Goal: Task Accomplishment & Management: Complete application form

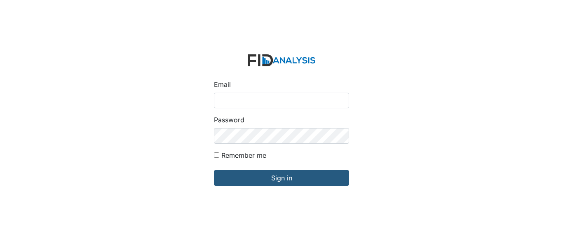
click at [243, 101] on input "Email" at bounding box center [281, 101] width 135 height 16
type input "[EMAIL_ADDRESS][DOMAIN_NAME]"
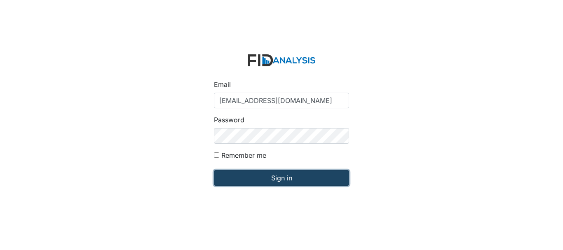
click at [269, 176] on input "Sign in" at bounding box center [281, 178] width 135 height 16
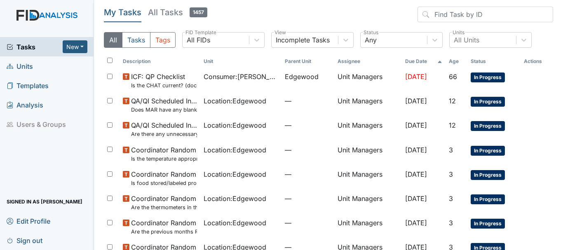
click at [26, 65] on span "Units" at bounding box center [20, 66] width 26 height 13
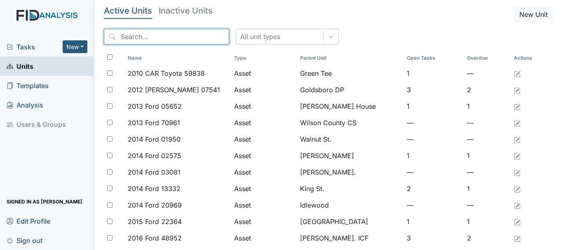
click at [140, 35] on input "search" at bounding box center [166, 37] width 125 height 16
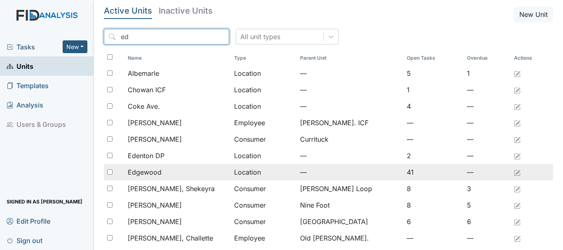
type input "ed"
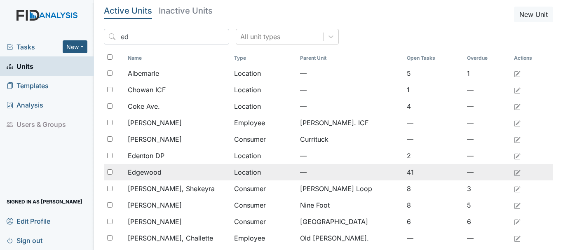
click at [113, 173] on div at bounding box center [114, 172] width 21 height 16
checkbox input "true"
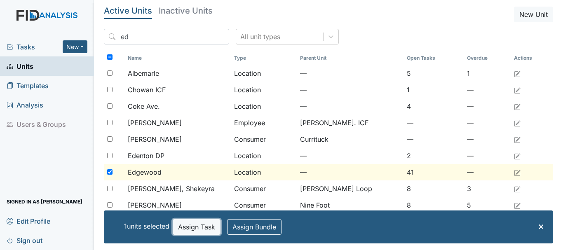
click at [201, 228] on button "Assign Task" at bounding box center [197, 227] width 48 height 16
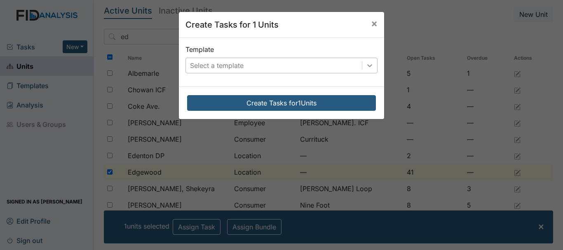
click at [366, 65] on icon at bounding box center [369, 65] width 8 height 8
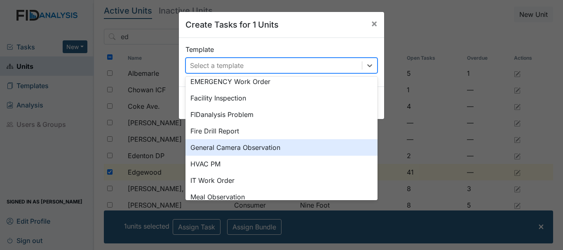
scroll to position [135, 0]
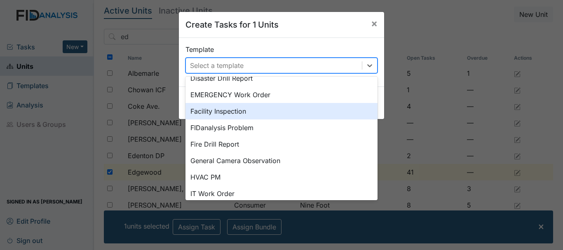
click at [217, 113] on div "Facility Inspection" at bounding box center [281, 111] width 192 height 16
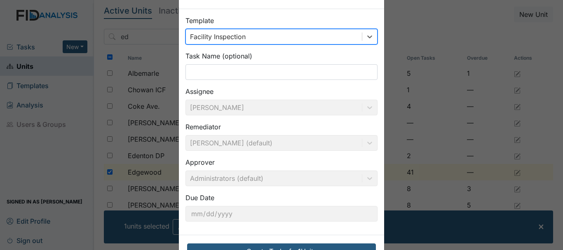
scroll to position [58, 0]
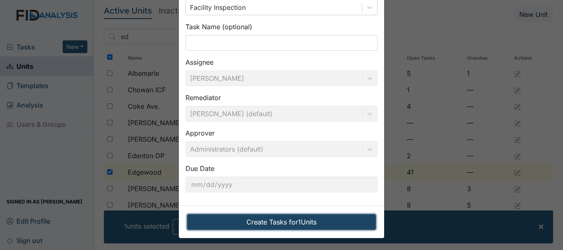
click at [269, 220] on button "Create Tasks for 1 Units" at bounding box center [281, 222] width 189 height 16
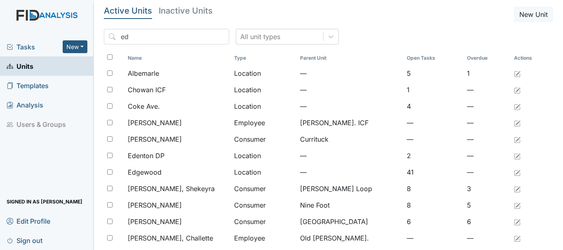
click at [24, 44] on span "Tasks" at bounding box center [35, 47] width 56 height 10
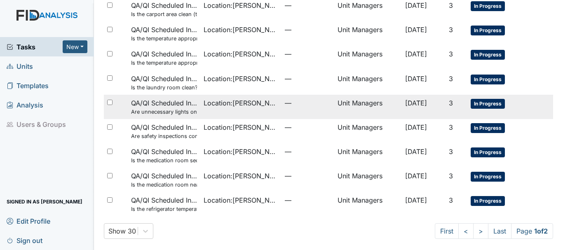
scroll to position [585, 0]
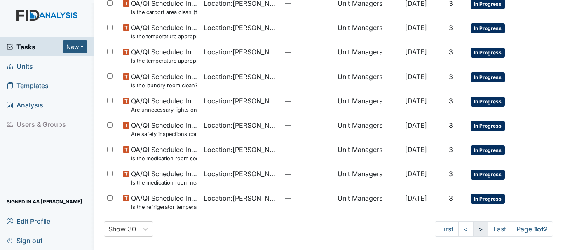
click at [473, 227] on link ">" at bounding box center [480, 229] width 15 height 16
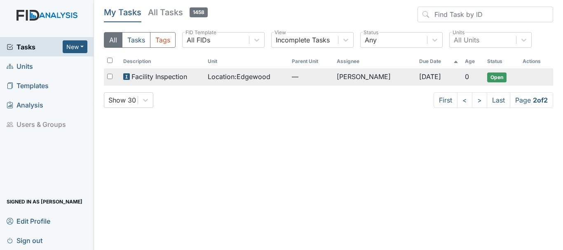
click at [176, 77] on span "Facility Inspection" at bounding box center [159, 77] width 56 height 10
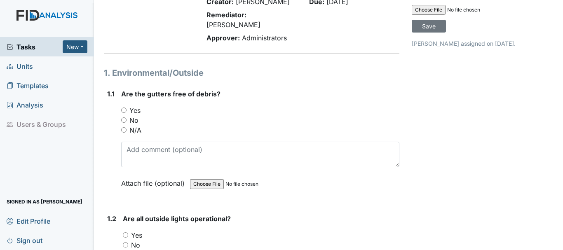
scroll to position [124, 0]
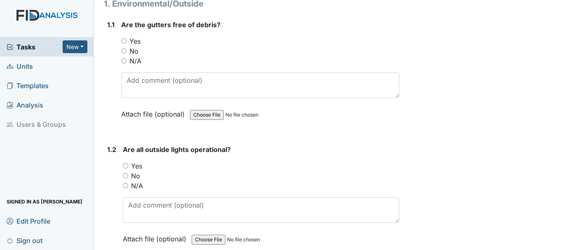
click at [124, 48] on input "No" at bounding box center [123, 50] width 5 height 5
radio input "true"
click at [127, 163] on input "Yes" at bounding box center [125, 165] width 5 height 5
radio input "true"
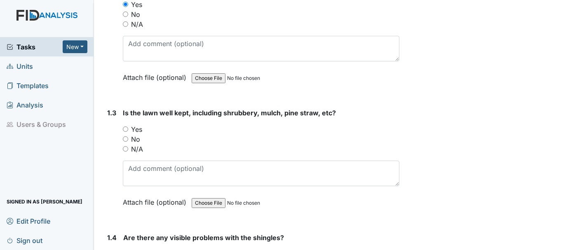
scroll to position [288, 0]
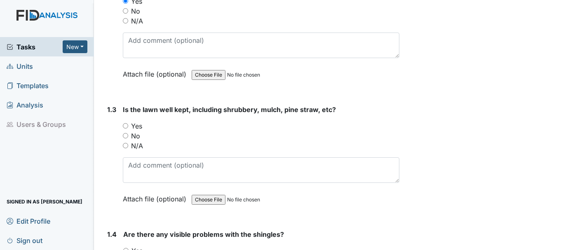
click at [124, 133] on input "No" at bounding box center [125, 135] width 5 height 5
radio input "true"
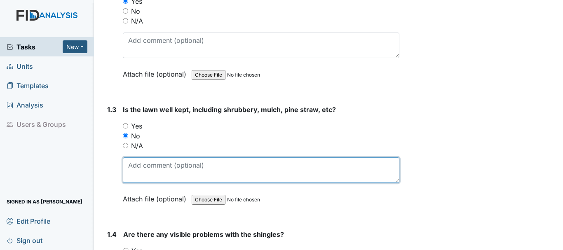
click at [165, 162] on textarea at bounding box center [261, 170] width 276 height 26
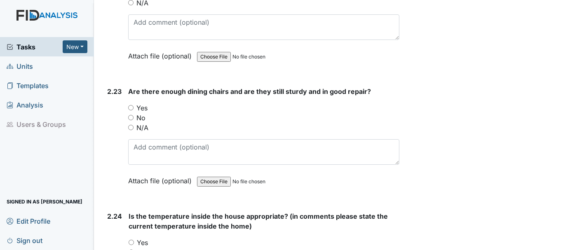
scroll to position [4052, 0]
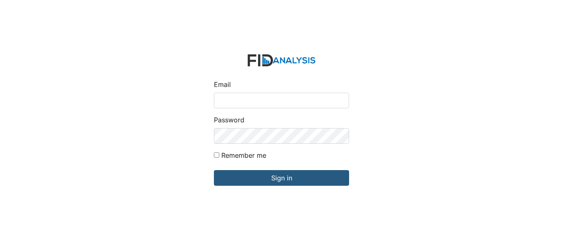
click at [246, 103] on input "Email" at bounding box center [281, 101] width 135 height 16
type input "[EMAIL_ADDRESS][DOMAIN_NAME]"
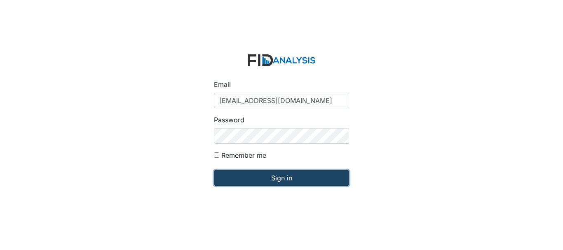
click at [269, 175] on input "Sign in" at bounding box center [281, 178] width 135 height 16
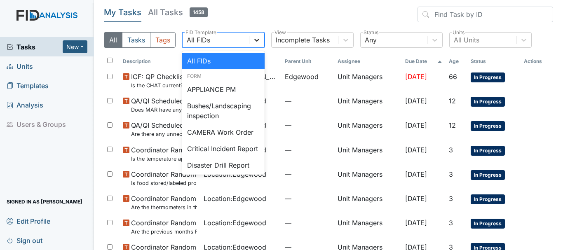
click at [254, 41] on icon at bounding box center [256, 40] width 8 height 8
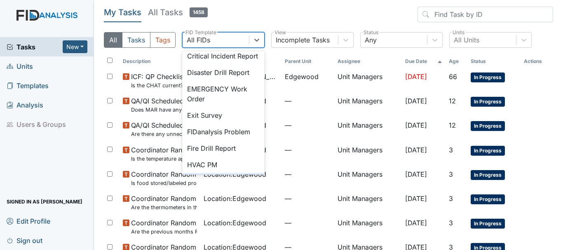
scroll to position [82, 0]
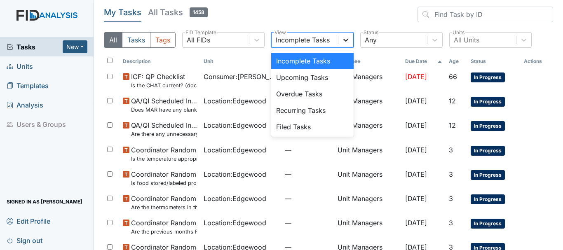
click at [343, 40] on icon at bounding box center [345, 40] width 8 height 8
click at [290, 125] on div "Filed Tasks" at bounding box center [312, 127] width 82 height 16
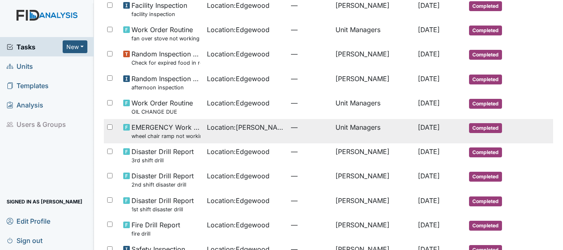
scroll to position [523, 0]
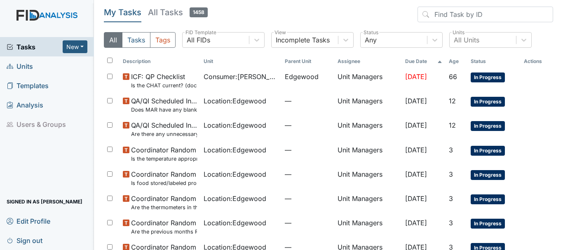
click at [28, 47] on span "Tasks" at bounding box center [35, 47] width 56 height 10
click at [25, 66] on span "Units" at bounding box center [20, 66] width 26 height 13
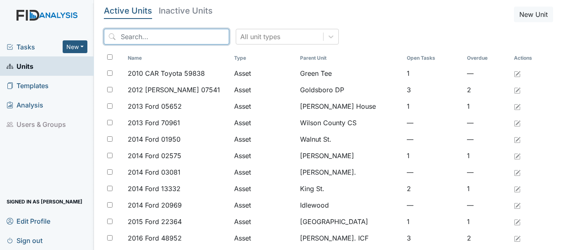
click at [139, 35] on input "search" at bounding box center [166, 37] width 125 height 16
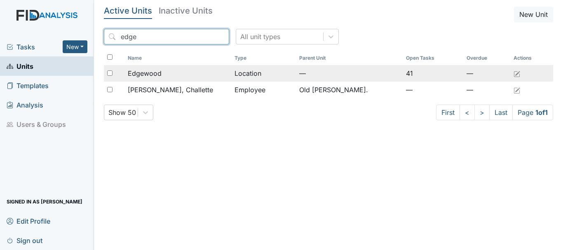
type input "edge"
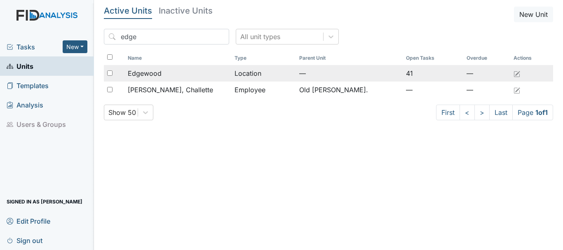
click at [109, 73] on input "checkbox" at bounding box center [109, 72] width 5 height 5
checkbox input "true"
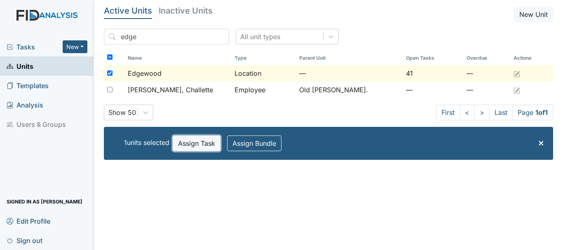
click at [189, 143] on button "Assign Task" at bounding box center [197, 143] width 48 height 16
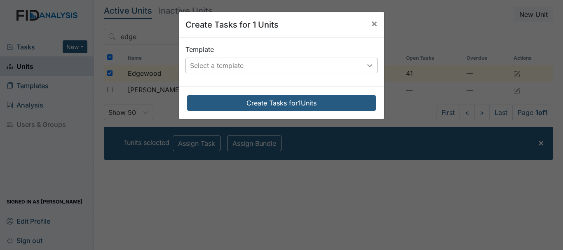
click at [368, 67] on icon at bounding box center [369, 65] width 8 height 8
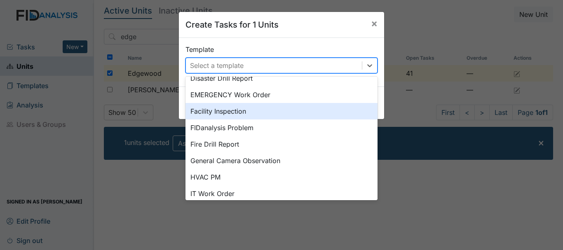
scroll to position [177, 0]
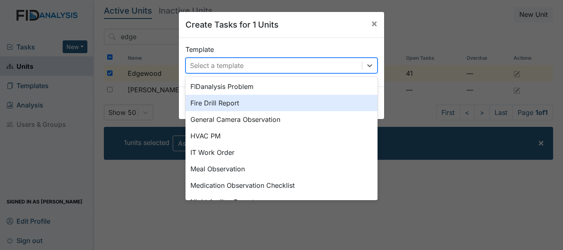
click at [218, 105] on div "Fire Drill Report" at bounding box center [281, 103] width 192 height 16
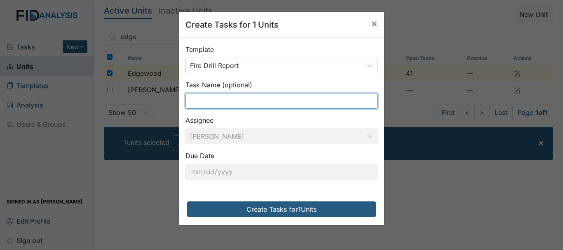
click at [211, 100] on input "text" at bounding box center [281, 101] width 192 height 16
type input "3rd shift drill"
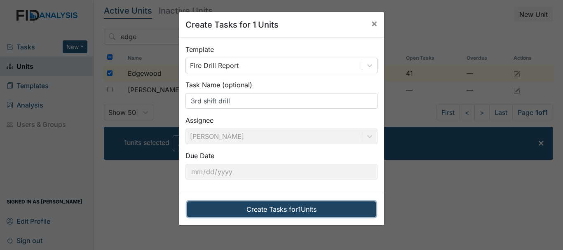
click at [271, 206] on button "Create Tasks for 1 Units" at bounding box center [281, 209] width 189 height 16
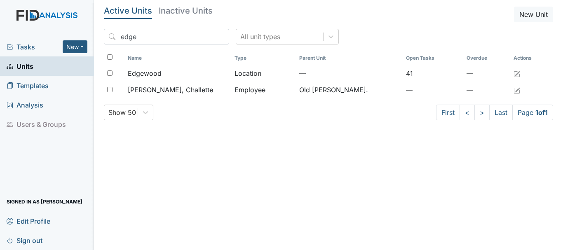
click at [24, 45] on span "Tasks" at bounding box center [35, 47] width 56 height 10
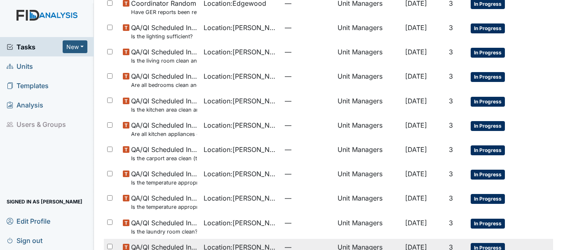
scroll to position [585, 0]
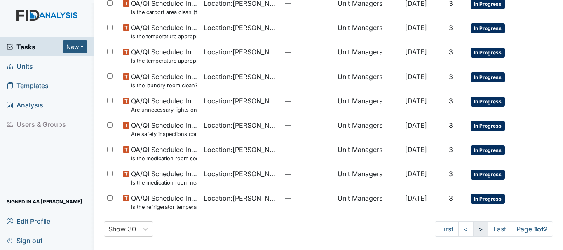
drag, startPoint x: 472, startPoint y: 228, endPoint x: 467, endPoint y: 226, distance: 5.0
click at [473, 228] on link ">" at bounding box center [480, 229] width 15 height 16
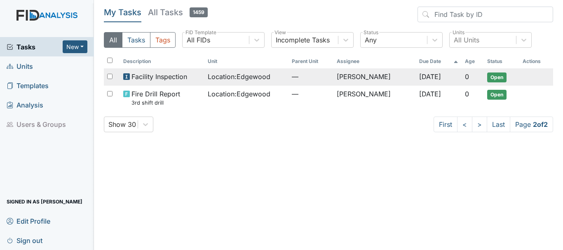
click at [252, 78] on span "Location : [GEOGRAPHIC_DATA]" at bounding box center [239, 77] width 63 height 10
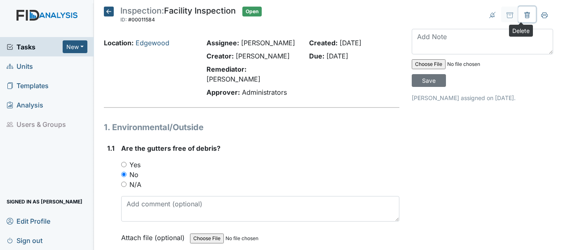
click at [526, 15] on icon at bounding box center [527, 15] width 2 height 3
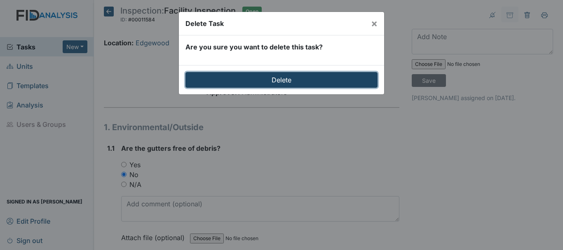
click at [314, 78] on input "Delete" at bounding box center [281, 80] width 192 height 16
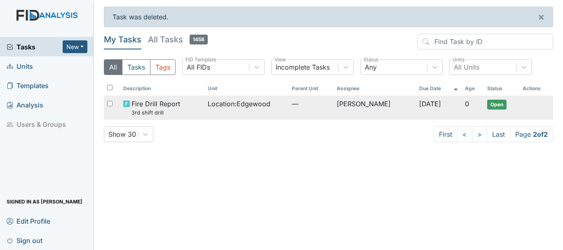
click at [235, 100] on span "Location : Edgewood" at bounding box center [239, 104] width 63 height 10
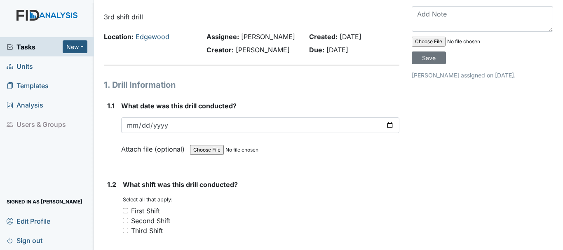
scroll to position [41, 0]
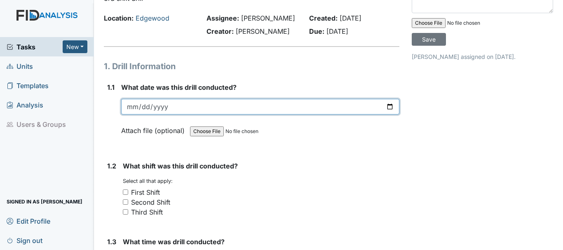
click at [165, 108] on input "date" at bounding box center [260, 107] width 278 height 16
click at [131, 107] on input "date" at bounding box center [260, 107] width 278 height 16
type input "2025-08-04"
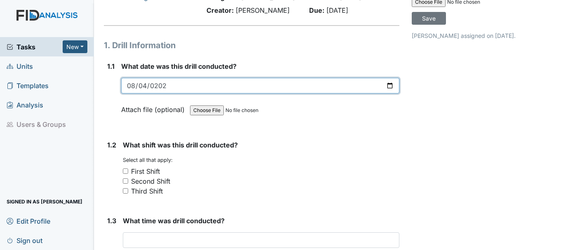
scroll to position [82, 0]
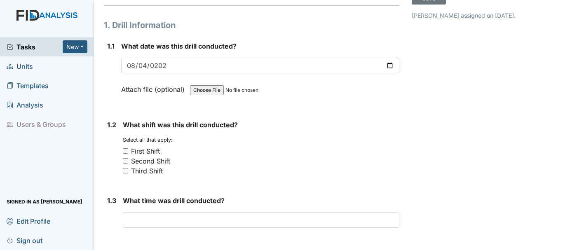
click at [125, 162] on input "Second Shift" at bounding box center [125, 160] width 5 height 5
checkbox input "true"
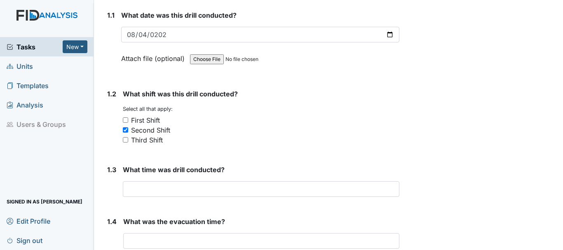
scroll to position [165, 0]
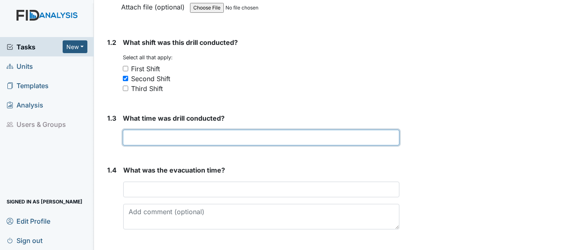
click at [168, 139] on input "text" at bounding box center [261, 138] width 276 height 16
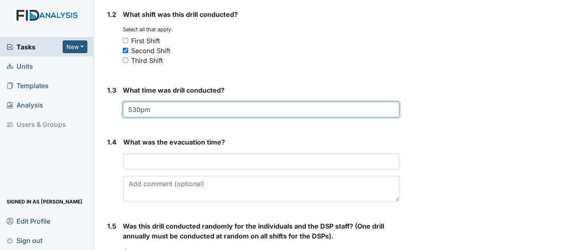
scroll to position [247, 0]
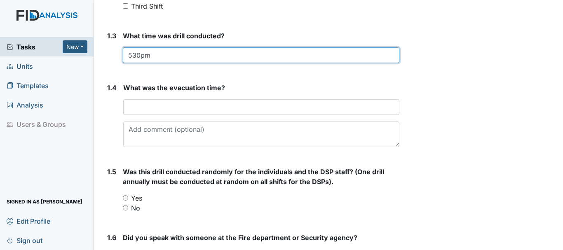
type input "530pm"
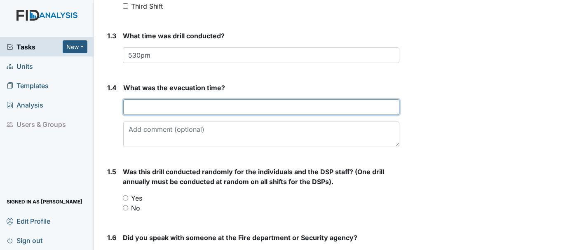
click at [173, 108] on input "text" at bounding box center [261, 107] width 276 height 16
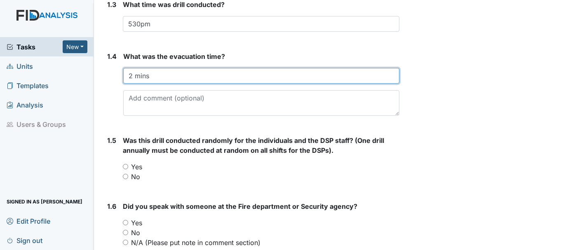
scroll to position [329, 0]
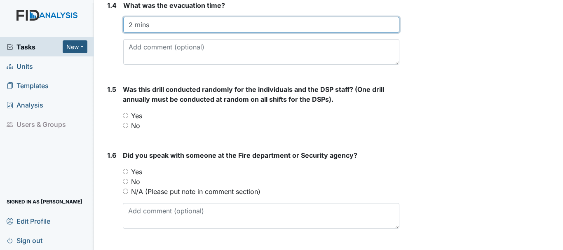
type input "2 mins"
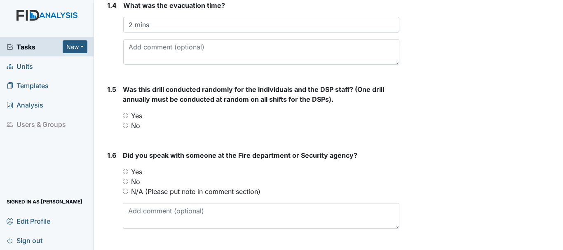
click at [125, 116] on input "Yes" at bounding box center [125, 115] width 5 height 5
radio input "true"
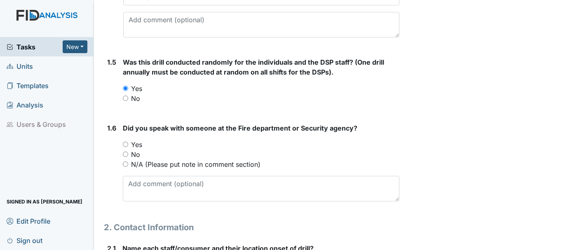
scroll to position [412, 0]
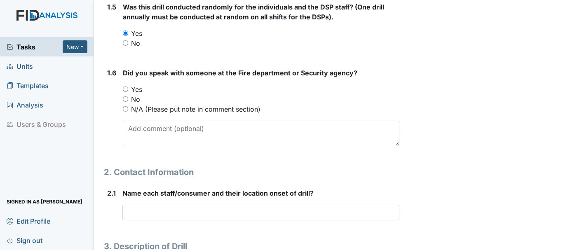
click at [126, 43] on input "No" at bounding box center [125, 42] width 5 height 5
radio input "true"
click at [126, 88] on input "Yes" at bounding box center [125, 88] width 5 height 5
radio input "true"
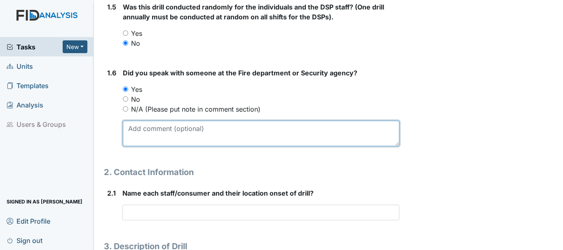
click at [155, 128] on textarea at bounding box center [261, 134] width 276 height 26
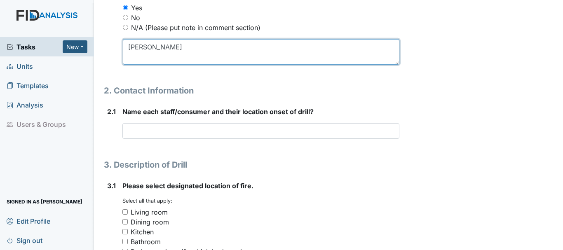
scroll to position [494, 0]
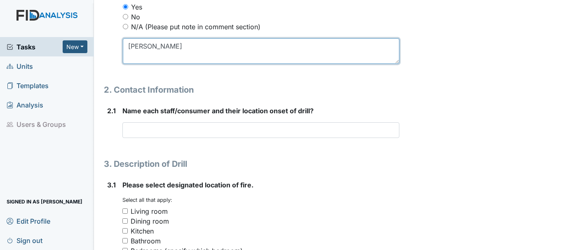
type textarea "Danny"
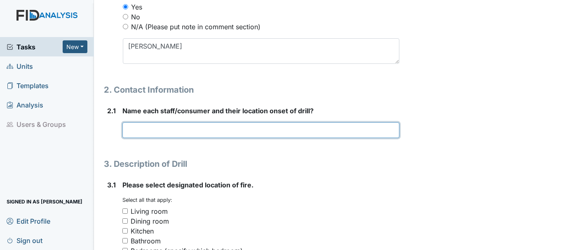
click at [187, 130] on input "text" at bounding box center [260, 130] width 277 height 16
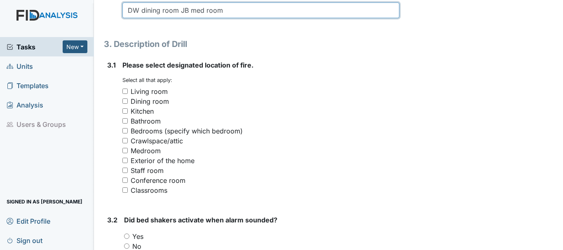
scroll to position [618, 0]
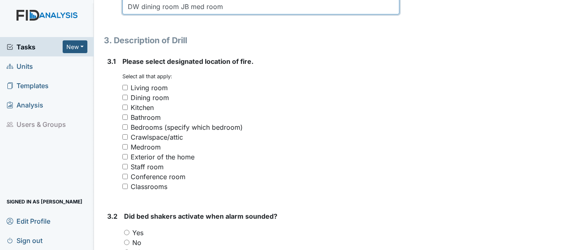
type input "DW dining room JB med room"
click at [124, 85] on input "Living room" at bounding box center [124, 87] width 5 height 5
checkbox input "true"
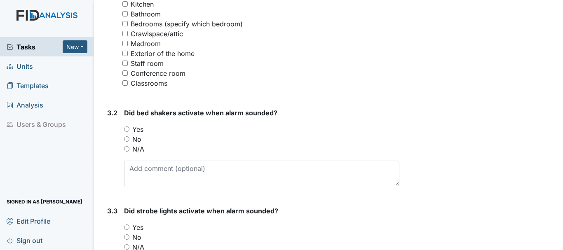
scroll to position [741, 0]
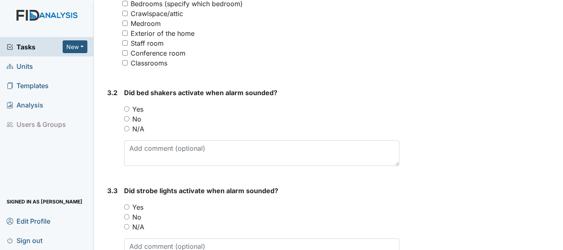
click at [128, 127] on input "N/A" at bounding box center [126, 128] width 5 height 5
radio input "true"
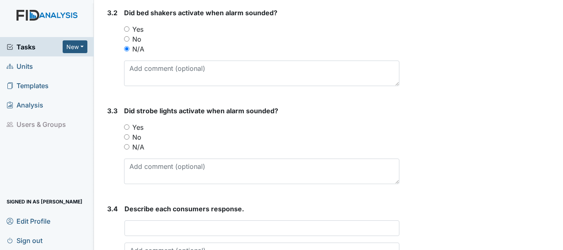
scroll to position [824, 0]
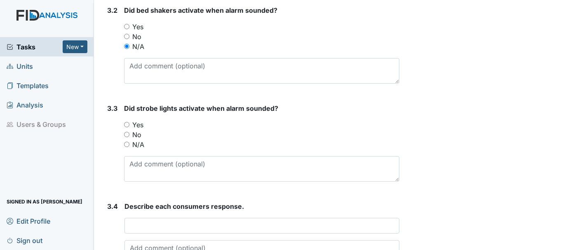
click at [124, 125] on input "Yes" at bounding box center [126, 124] width 5 height 5
radio input "true"
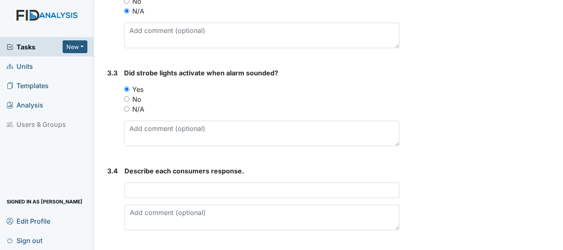
scroll to position [906, 0]
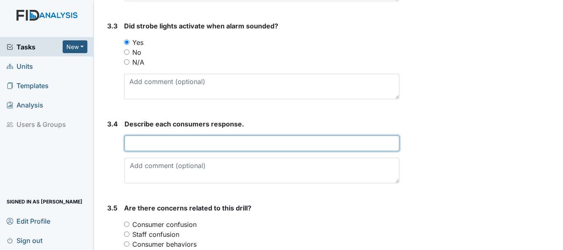
click at [163, 140] on input "text" at bounding box center [261, 143] width 275 height 16
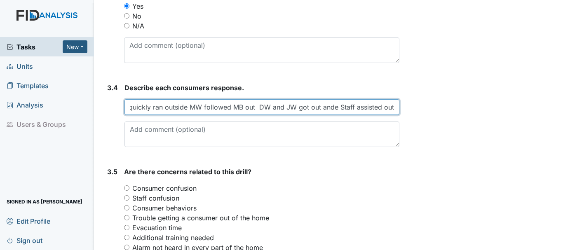
scroll to position [988, 0]
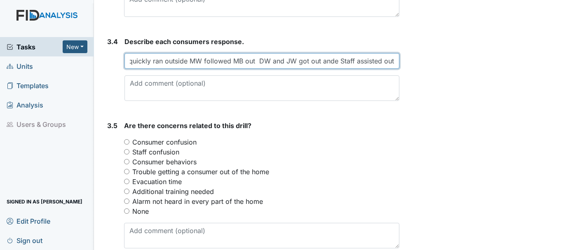
type input "MB LB CT quickly ran outside MW followed MB out DW and JW got out ande Staff as…"
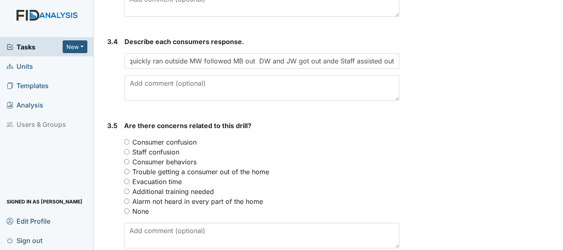
scroll to position [0, 0]
click at [128, 211] on input "None" at bounding box center [126, 210] width 5 height 5
radio input "true"
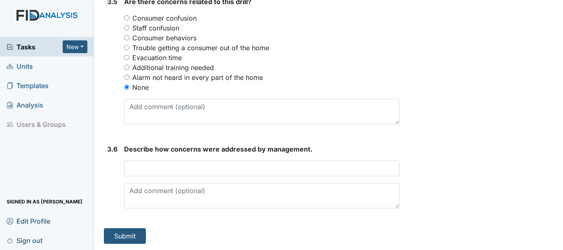
scroll to position [1113, 0]
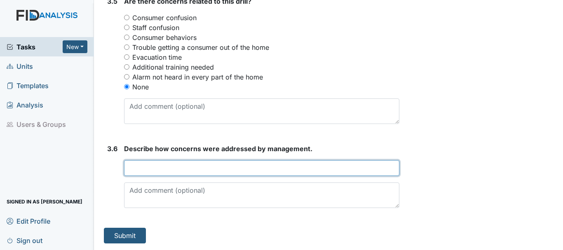
click at [195, 169] on input "text" at bounding box center [261, 168] width 275 height 16
type input "na"
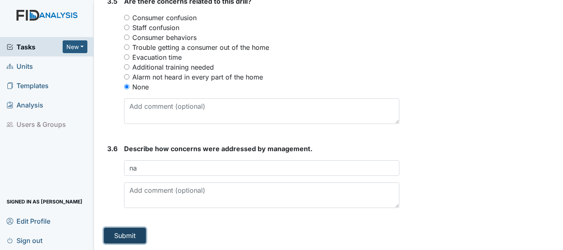
click at [128, 234] on button "Submit" at bounding box center [125, 236] width 42 height 16
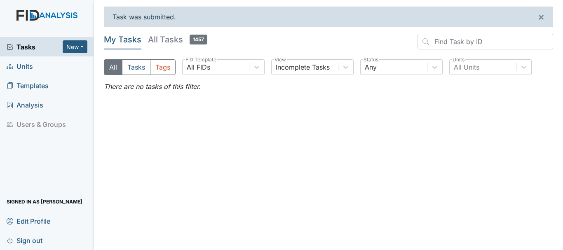
click at [21, 68] on span "Units" at bounding box center [20, 66] width 26 height 13
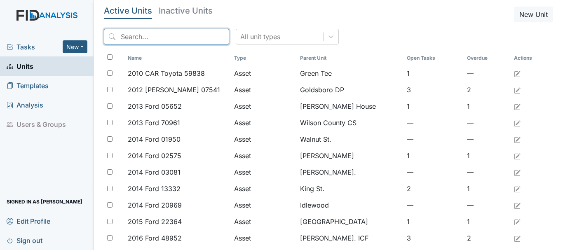
click at [140, 37] on input "search" at bounding box center [166, 37] width 125 height 16
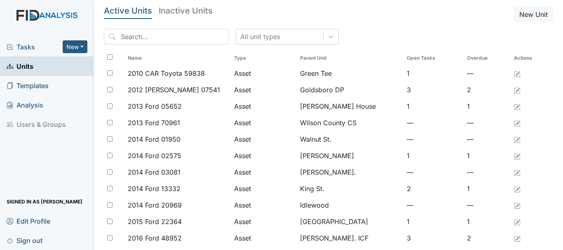
click at [25, 47] on span "Tasks" at bounding box center [35, 47] width 56 height 10
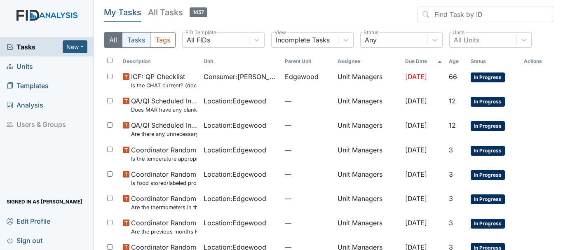
click at [134, 39] on button "Tasks" at bounding box center [136, 40] width 28 height 16
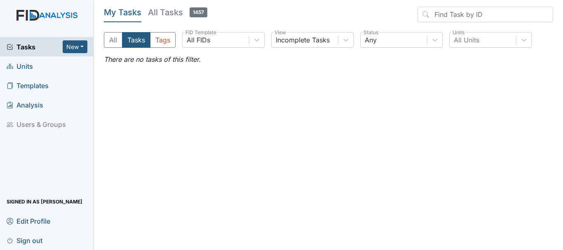
click at [26, 61] on span "Units" at bounding box center [20, 66] width 26 height 13
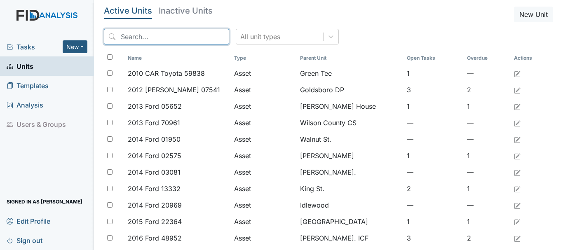
click at [138, 36] on input "search" at bounding box center [166, 37] width 125 height 16
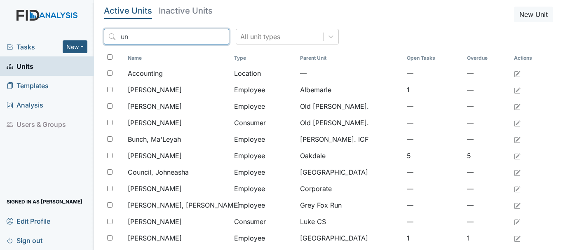
type input "u"
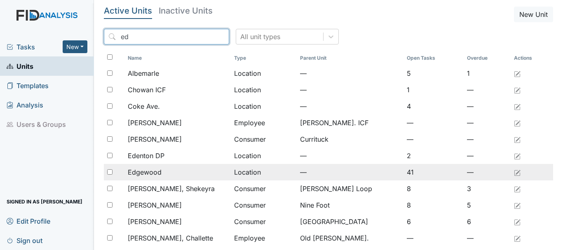
type input "ed"
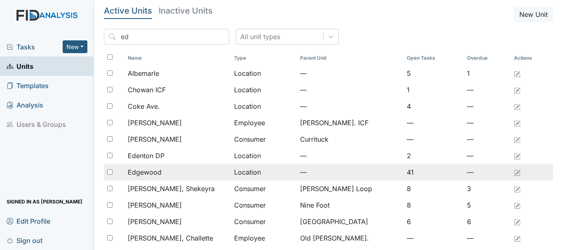
click at [111, 173] on input "checkbox" at bounding box center [109, 171] width 5 height 5
checkbox input "true"
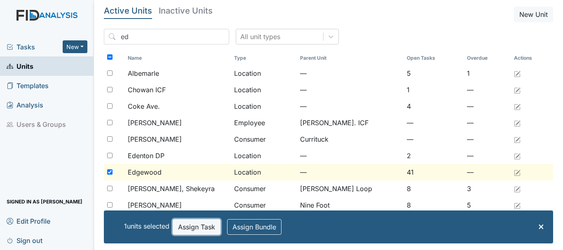
click at [189, 228] on button "Assign Task" at bounding box center [197, 227] width 48 height 16
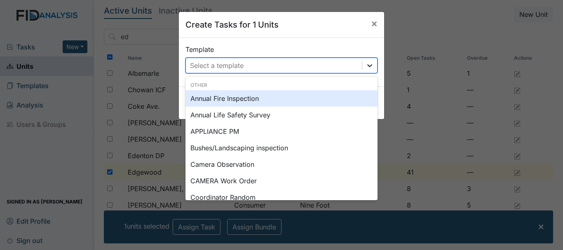
click at [365, 66] on icon at bounding box center [369, 65] width 8 height 8
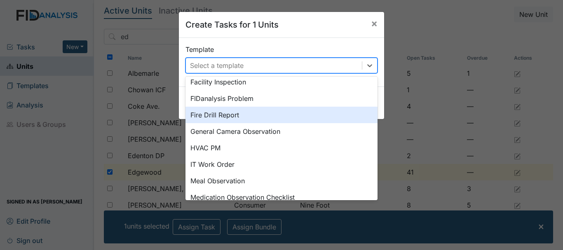
scroll to position [206, 0]
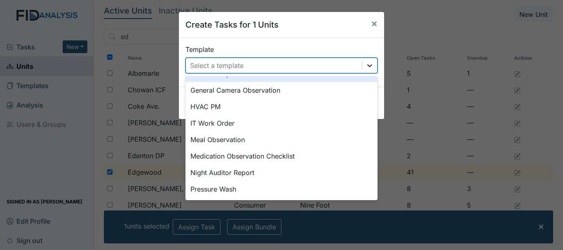
click at [365, 65] on icon at bounding box center [369, 65] width 8 height 8
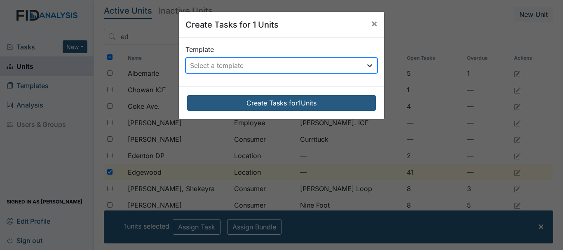
click at [367, 66] on icon at bounding box center [369, 65] width 5 height 3
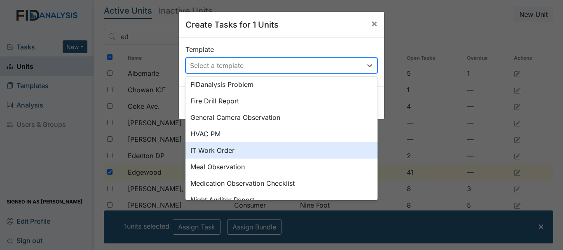
scroll to position [165, 0]
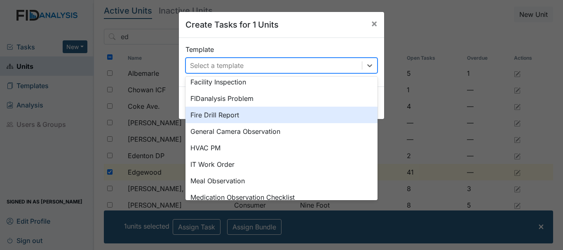
click at [214, 115] on div "Fire Drill Report" at bounding box center [281, 115] width 192 height 16
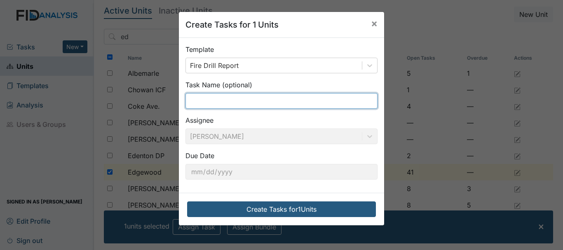
click at [223, 104] on input "text" at bounding box center [281, 101] width 192 height 16
type input "3rd shift drill"
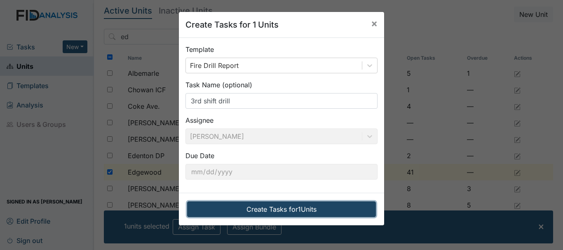
click at [272, 201] on button "Create Tasks for 1 Units" at bounding box center [281, 209] width 189 height 16
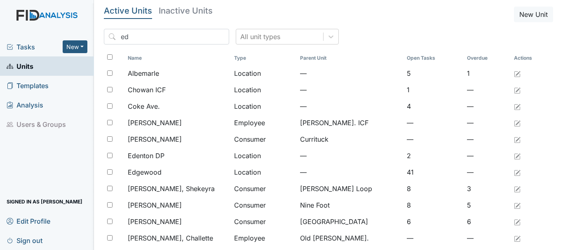
click at [26, 45] on span "Tasks" at bounding box center [35, 47] width 56 height 10
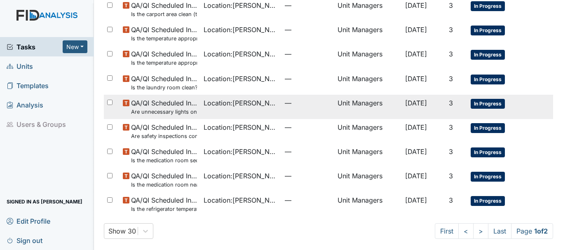
scroll to position [585, 0]
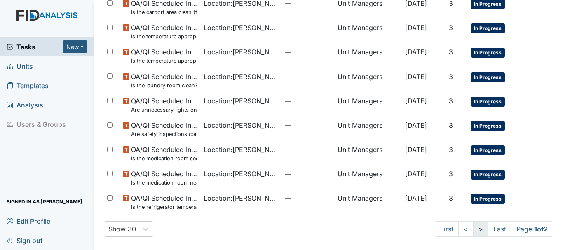
click at [475, 231] on link ">" at bounding box center [480, 229] width 15 height 16
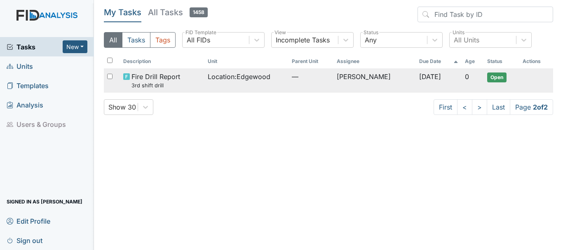
click at [208, 77] on span "Location : [GEOGRAPHIC_DATA]" at bounding box center [239, 77] width 63 height 10
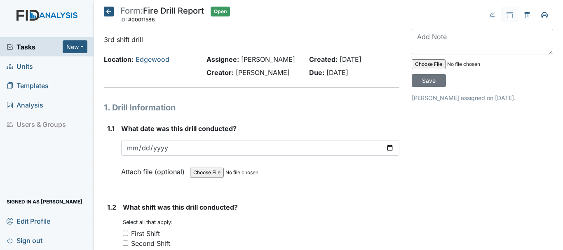
scroll to position [41, 0]
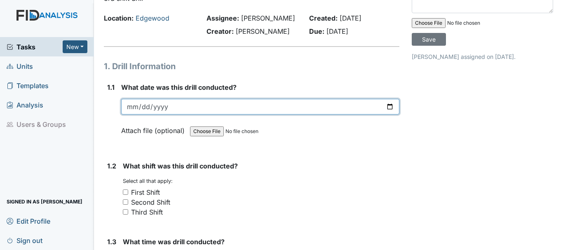
click at [146, 103] on input "date" at bounding box center [260, 107] width 278 height 16
click at [138, 106] on input "date" at bounding box center [260, 107] width 278 height 16
type input "2025-08-17"
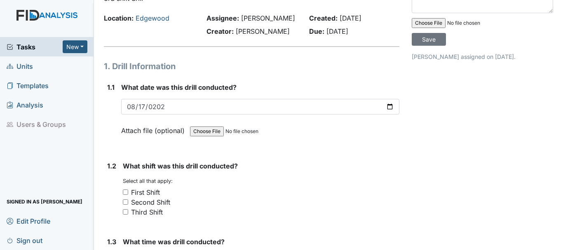
drag, startPoint x: 329, startPoint y: 154, endPoint x: 312, endPoint y: 158, distance: 16.9
click at [127, 210] on input "Third Shift" at bounding box center [125, 211] width 5 height 5
checkbox input "true"
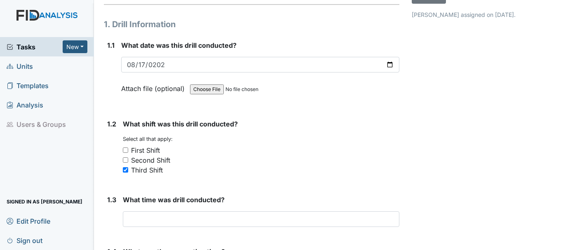
scroll to position [165, 0]
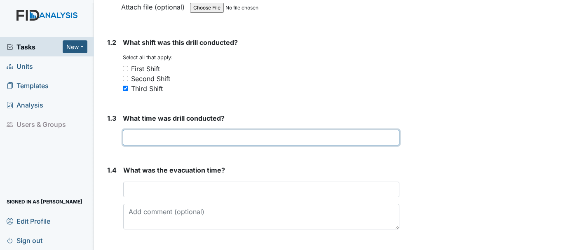
click at [195, 143] on input "text" at bounding box center [261, 138] width 276 height 16
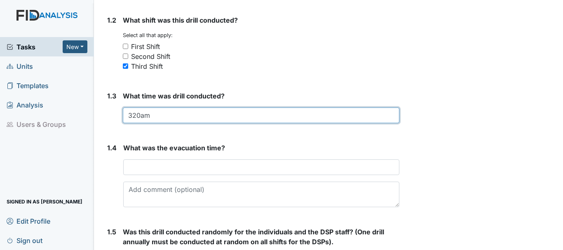
scroll to position [247, 0]
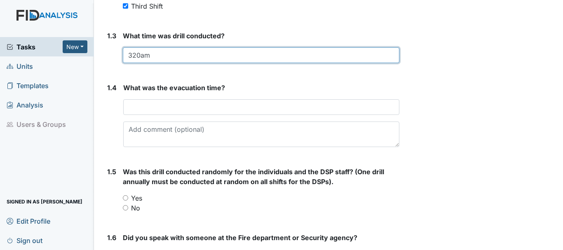
type input "320am"
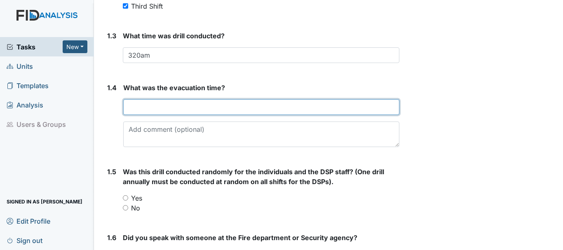
click at [210, 108] on input "text" at bounding box center [261, 107] width 276 height 16
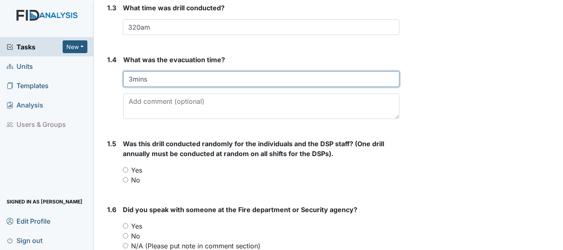
scroll to position [288, 0]
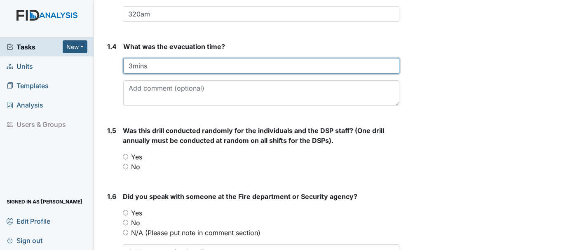
type input "3mins"
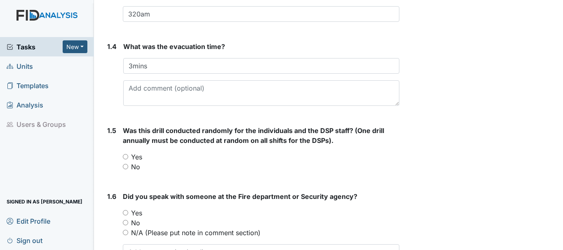
click at [126, 157] on input "Yes" at bounding box center [125, 156] width 5 height 5
radio input "true"
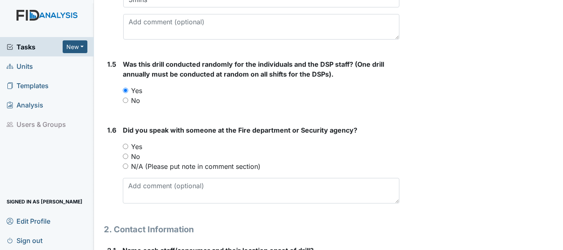
scroll to position [371, 0]
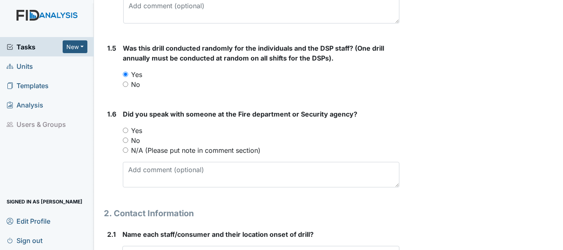
click at [127, 131] on input "Yes" at bounding box center [125, 130] width 5 height 5
radio input "true"
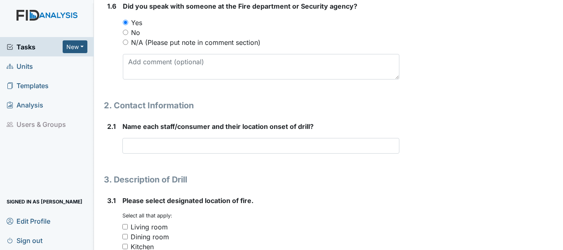
scroll to position [535, 0]
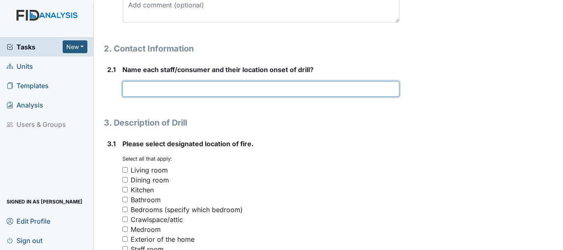
click at [159, 90] on input "text" at bounding box center [260, 89] width 277 height 16
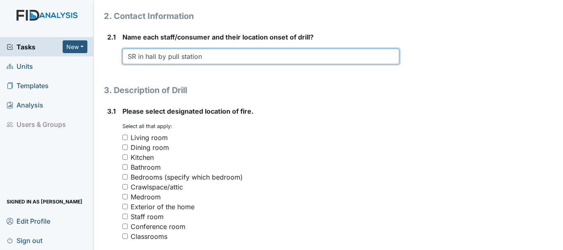
scroll to position [618, 0]
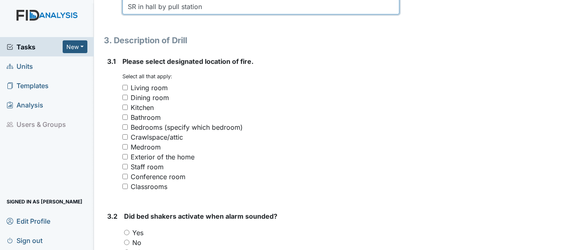
type input "SR in hall by pull station"
click at [125, 96] on input "Dining room" at bounding box center [124, 97] width 5 height 5
checkbox input "true"
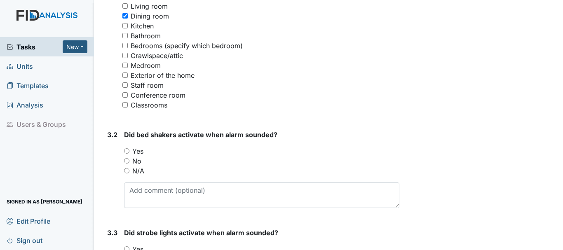
scroll to position [700, 0]
click at [126, 167] on input "N/A" at bounding box center [126, 169] width 5 height 5
radio input "true"
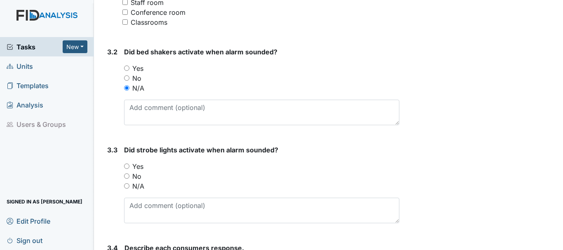
scroll to position [783, 0]
click at [126, 168] on input "Yes" at bounding box center [126, 165] width 5 height 5
radio input "true"
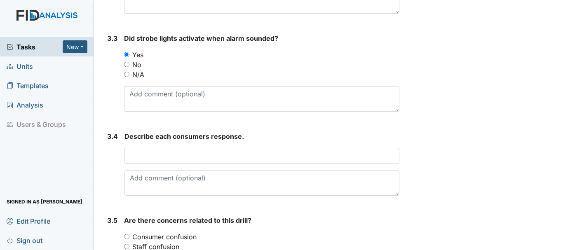
scroll to position [906, 0]
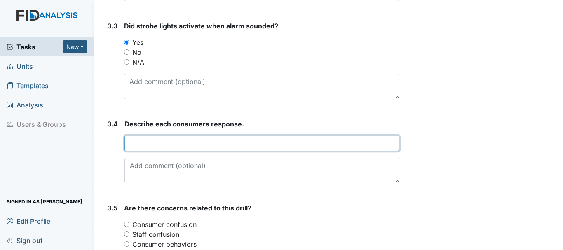
click at [168, 145] on input "text" at bounding box center [261, 143] width 275 height 16
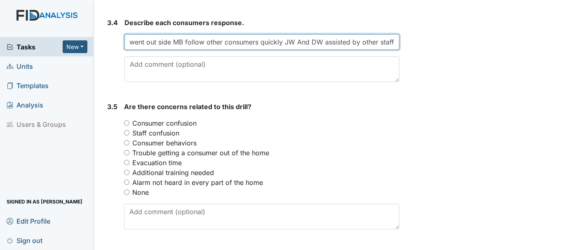
scroll to position [1030, 0]
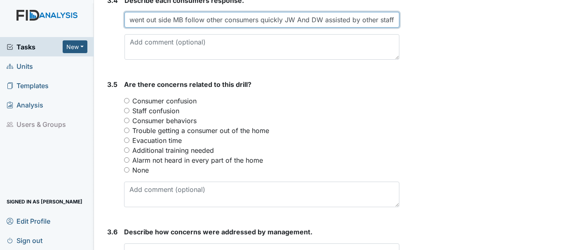
type input "CT MB LB got out of bed went out side MB follow other consumers quickly JW And …"
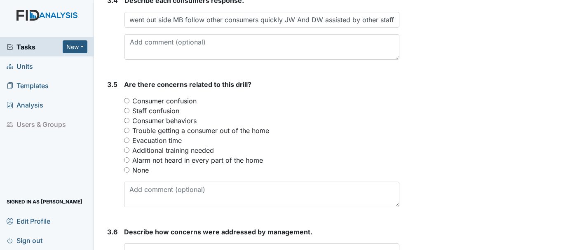
scroll to position [0, 0]
click at [125, 169] on input "None" at bounding box center [126, 169] width 5 height 5
radio input "true"
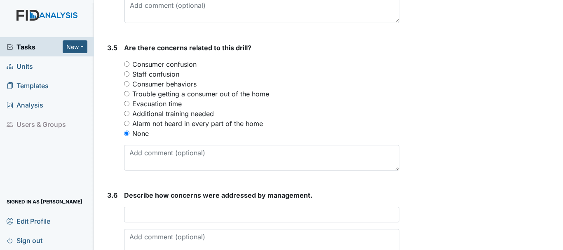
scroll to position [1112, 0]
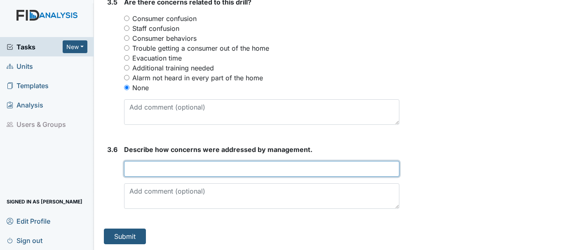
click at [181, 172] on input "text" at bounding box center [261, 169] width 275 height 16
type input "na"
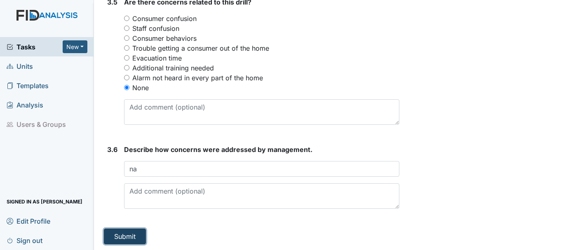
click at [138, 237] on button "Submit" at bounding box center [125, 237] width 42 height 16
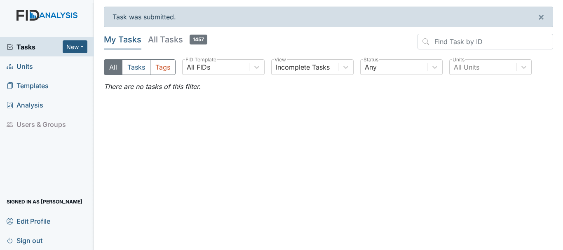
click at [27, 65] on span "Units" at bounding box center [20, 66] width 26 height 13
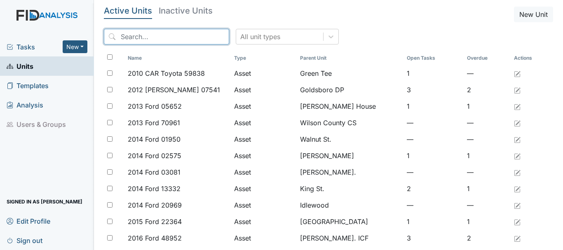
click at [149, 33] on input "search" at bounding box center [166, 37] width 125 height 16
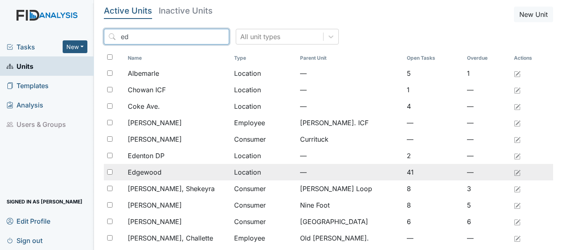
type input "ed"
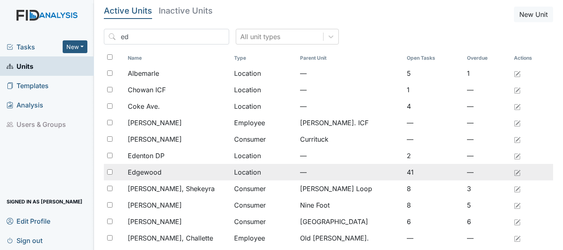
click at [107, 173] on input "checkbox" at bounding box center [109, 171] width 5 height 5
checkbox input "true"
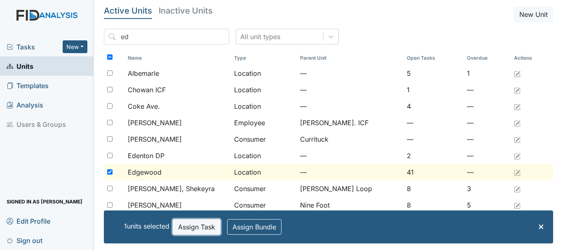
click at [201, 227] on button "Assign Task" at bounding box center [197, 227] width 48 height 16
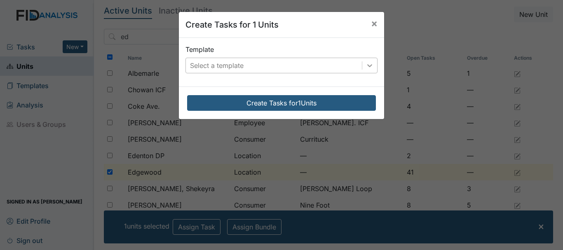
click at [365, 68] on icon at bounding box center [369, 65] width 8 height 8
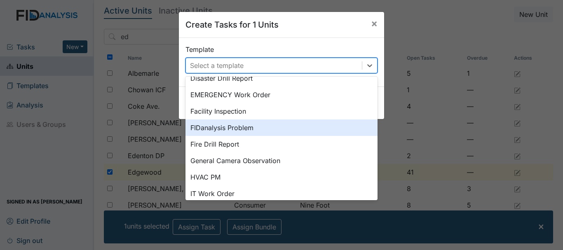
scroll to position [94, 0]
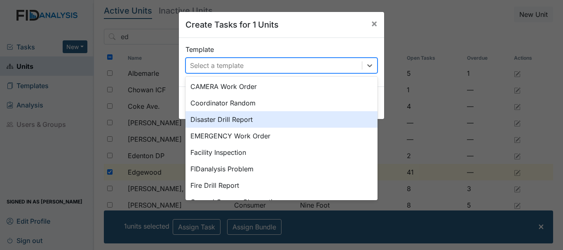
click at [224, 121] on div "Disaster Drill Report" at bounding box center [281, 119] width 192 height 16
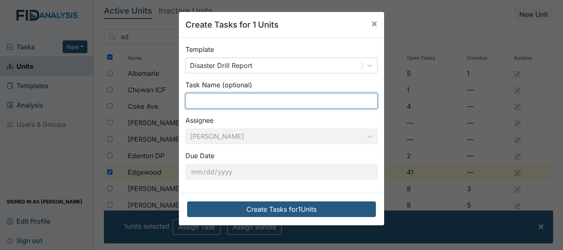
click at [232, 98] on input "text" at bounding box center [281, 101] width 192 height 16
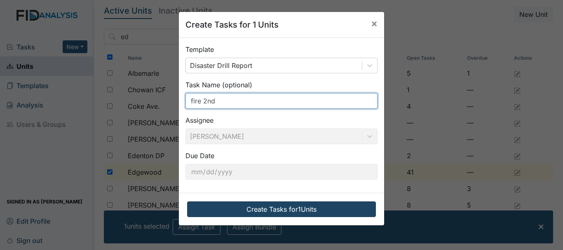
type input "fire 2nd"
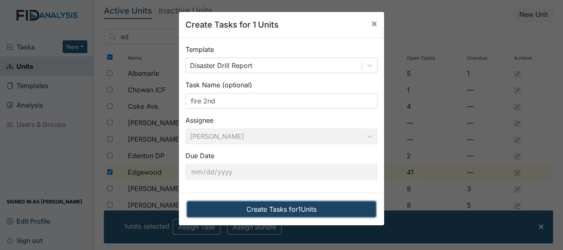
click at [282, 209] on button "Create Tasks for 1 Units" at bounding box center [281, 209] width 189 height 16
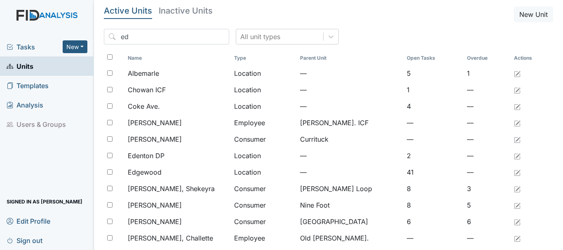
click at [30, 47] on span "Tasks" at bounding box center [35, 47] width 56 height 10
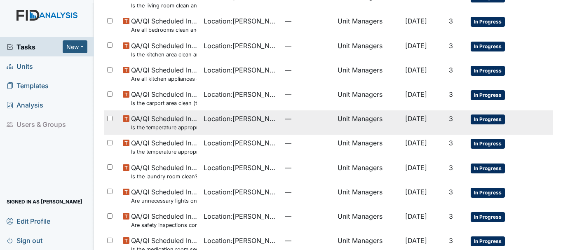
scroll to position [585, 0]
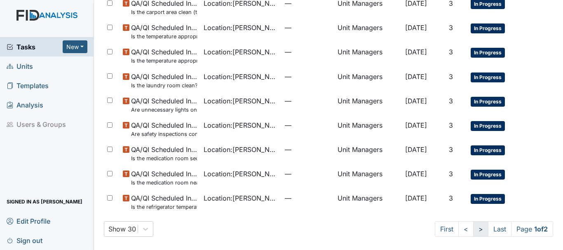
click at [473, 229] on link ">" at bounding box center [480, 229] width 15 height 16
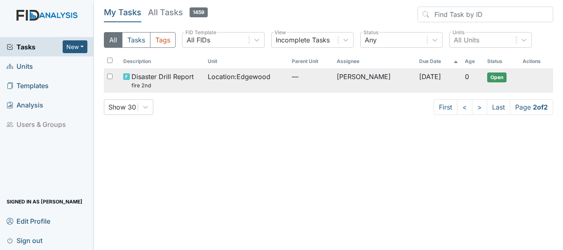
click at [160, 75] on span "Disaster Drill Report fire 2nd" at bounding box center [162, 81] width 62 height 18
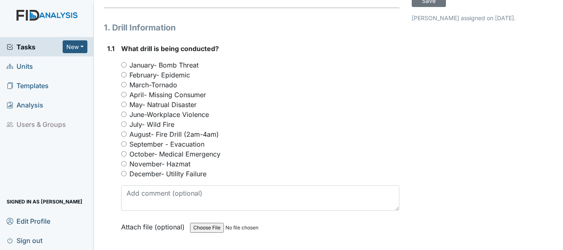
scroll to position [82, 0]
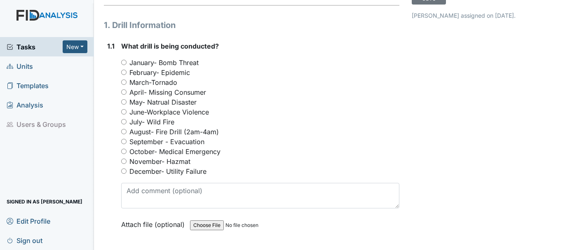
click at [125, 133] on input "August- Fire Drill (2am-4am)" at bounding box center [123, 131] width 5 height 5
radio input "true"
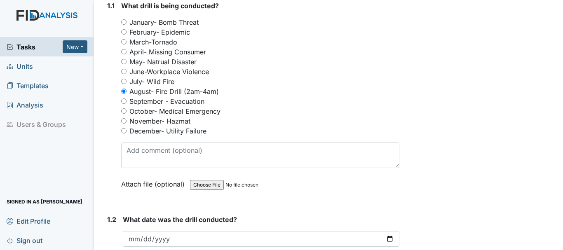
scroll to position [206, 0]
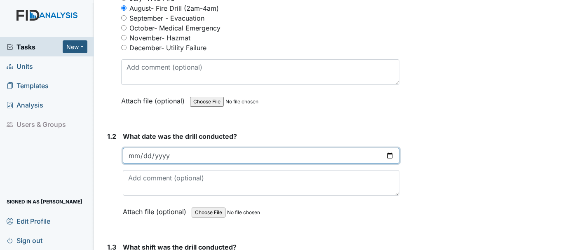
click at [160, 157] on input "date" at bounding box center [261, 156] width 276 height 16
click at [140, 155] on input "date" at bounding box center [261, 156] width 276 height 16
click at [137, 155] on input "date" at bounding box center [261, 156] width 276 height 16
type input "[DATE]"
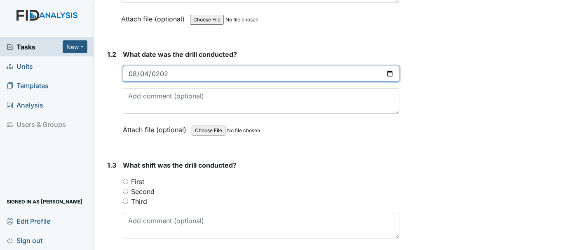
scroll to position [288, 0]
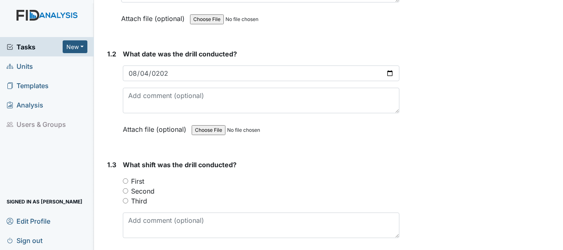
click at [124, 192] on input "Second" at bounding box center [125, 190] width 5 height 5
radio input "true"
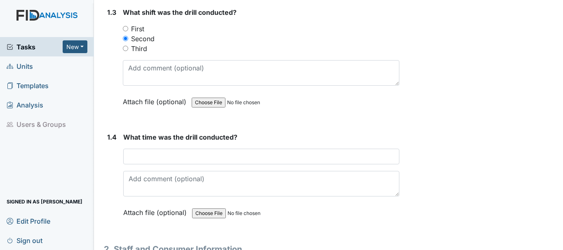
scroll to position [453, 0]
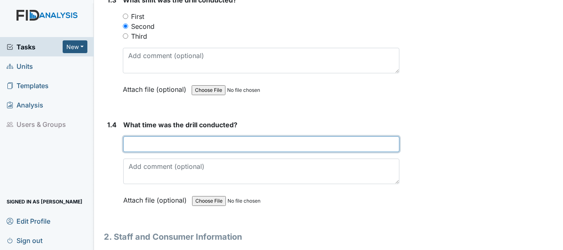
click at [189, 145] on input "text" at bounding box center [261, 144] width 276 height 16
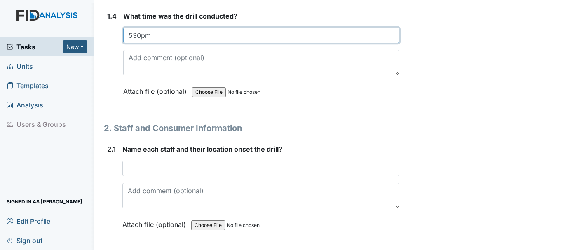
scroll to position [577, 0]
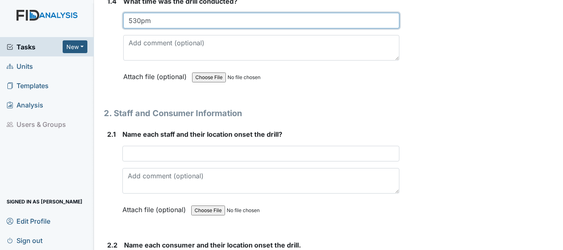
type input "530pm"
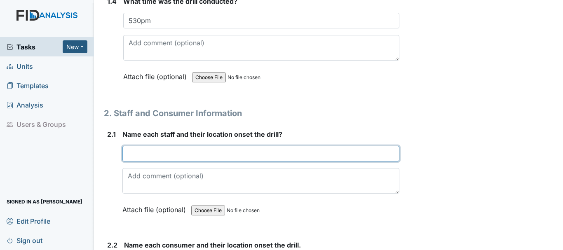
click at [197, 156] on input "text" at bounding box center [260, 154] width 277 height 16
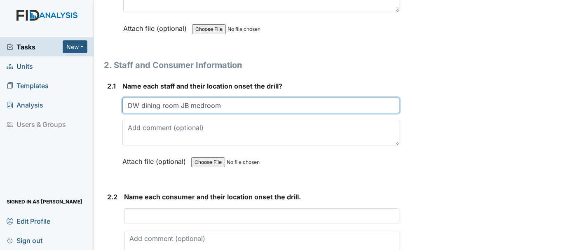
scroll to position [700, 0]
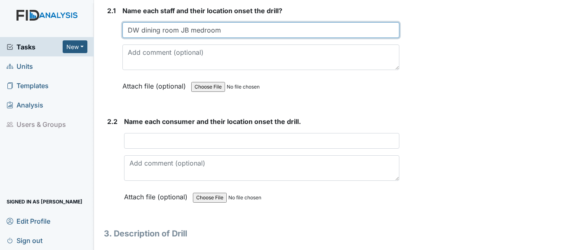
type input "DW dining room JB medroom"
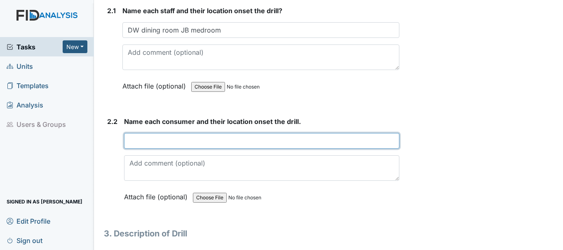
click at [183, 140] on input "text" at bounding box center [261, 141] width 275 height 16
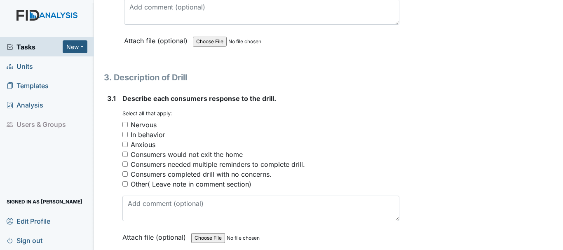
scroll to position [865, 0]
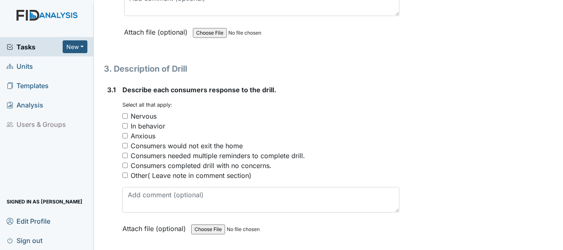
type input "CT kitchen DW JW MB LB MW dining room table"
click at [127, 166] on input "Consumers completed drill with no concerns." at bounding box center [124, 165] width 5 height 5
checkbox input "true"
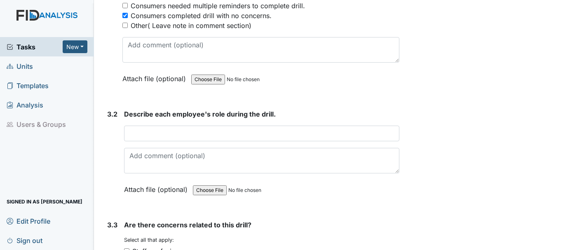
scroll to position [1030, 0]
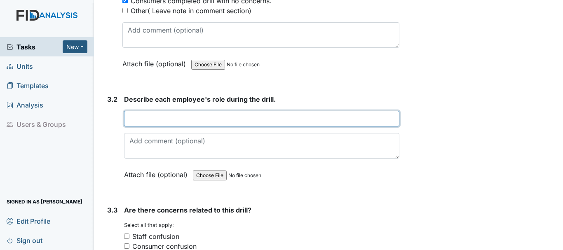
click at [170, 119] on input "text" at bounding box center [261, 119] width 275 height 16
type input "J"
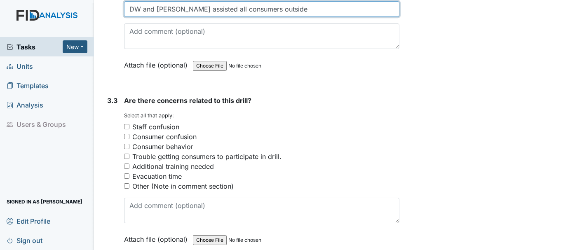
scroll to position [1153, 0]
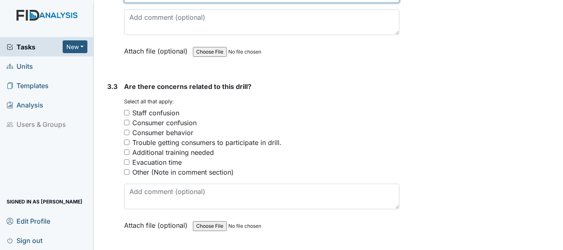
type input "DW and [PERSON_NAME] assisted all consumers outside"
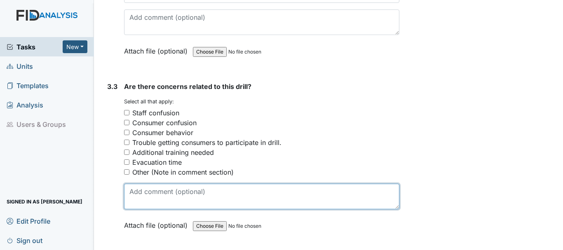
click at [161, 199] on textarea at bounding box center [261, 197] width 275 height 26
type textarea "none"
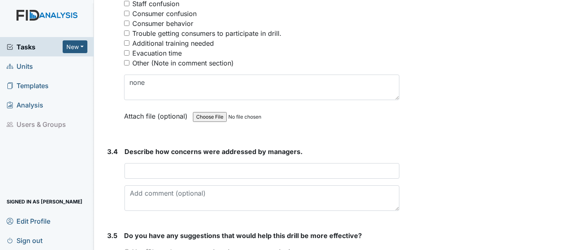
scroll to position [1277, 0]
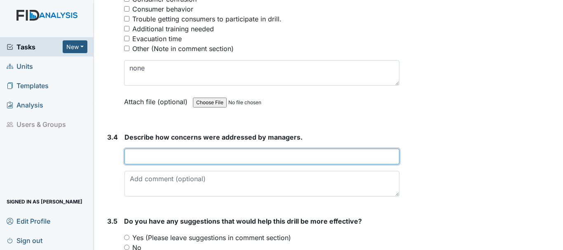
click at [218, 158] on input "text" at bounding box center [261, 157] width 275 height 16
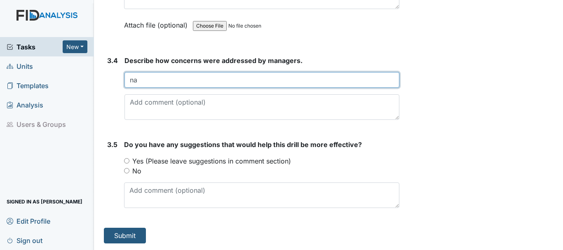
type input "na"
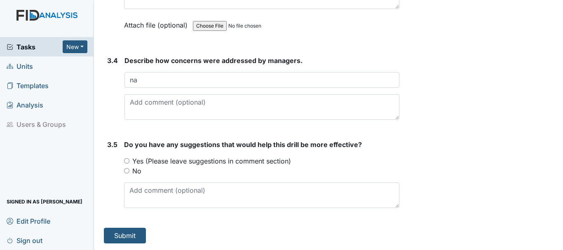
click at [126, 168] on input "No" at bounding box center [126, 170] width 5 height 5
radio input "true"
click at [124, 235] on button "Submit" at bounding box center [125, 236] width 42 height 16
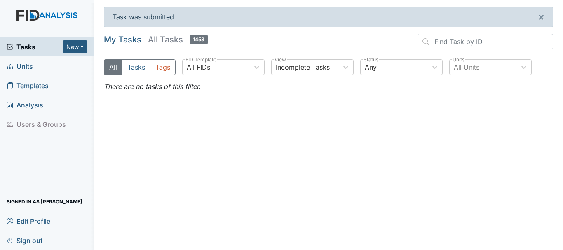
click at [27, 66] on span "Units" at bounding box center [20, 66] width 26 height 13
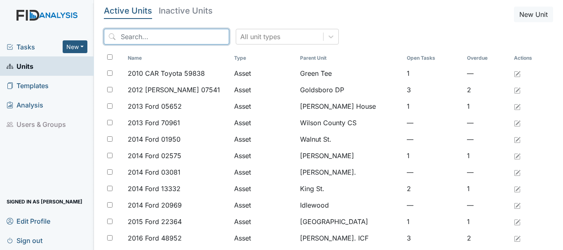
click at [140, 37] on input "search" at bounding box center [166, 37] width 125 height 16
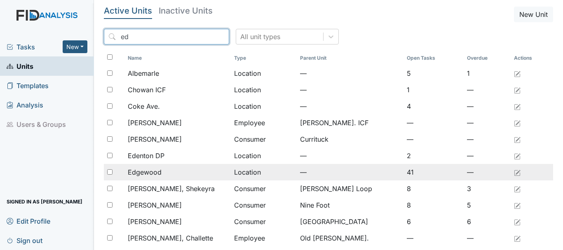
type input "ed"
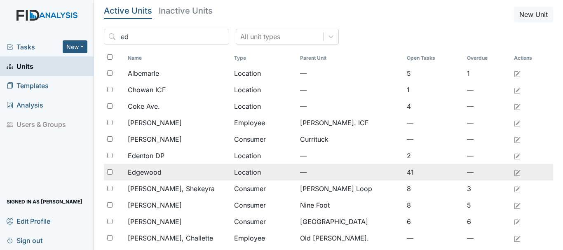
click at [111, 171] on input "checkbox" at bounding box center [109, 171] width 5 height 5
checkbox input "true"
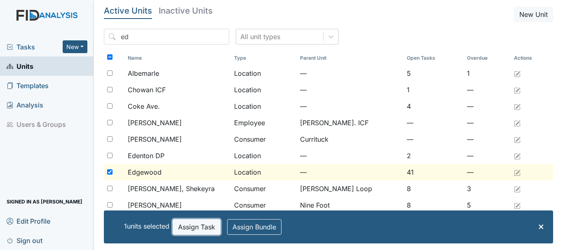
click at [206, 228] on button "Assign Task" at bounding box center [197, 227] width 48 height 16
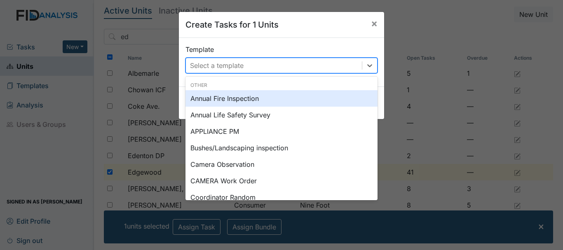
drag, startPoint x: 368, startPoint y: 65, endPoint x: 345, endPoint y: 67, distance: 23.2
click at [368, 65] on icon at bounding box center [369, 65] width 5 height 3
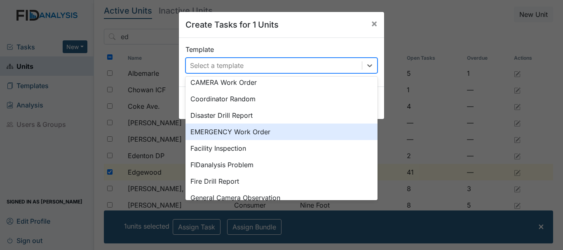
scroll to position [124, 0]
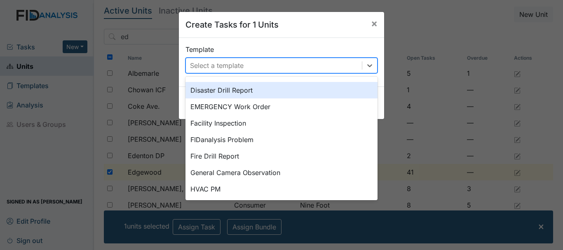
click at [214, 89] on div "Disaster Drill Report" at bounding box center [281, 90] width 192 height 16
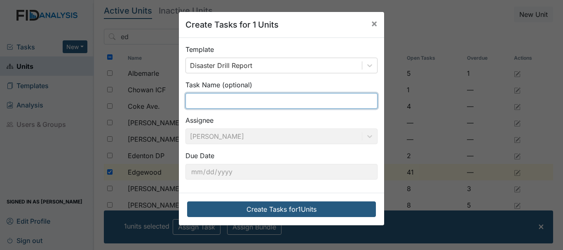
click at [213, 100] on input "text" at bounding box center [281, 101] width 192 height 16
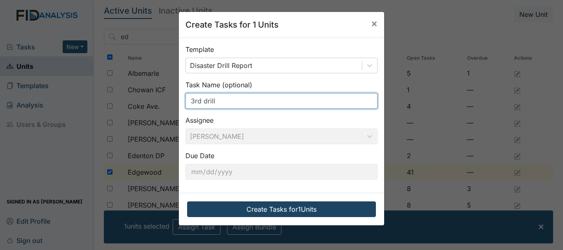
type input "3rd drill"
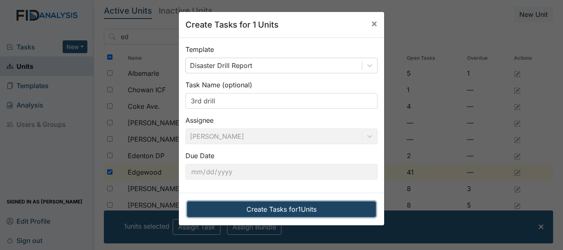
click at [268, 207] on button "Create Tasks for 1 Units" at bounding box center [281, 209] width 189 height 16
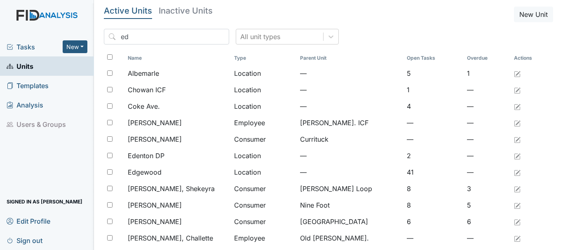
click at [26, 47] on span "Tasks" at bounding box center [35, 47] width 56 height 10
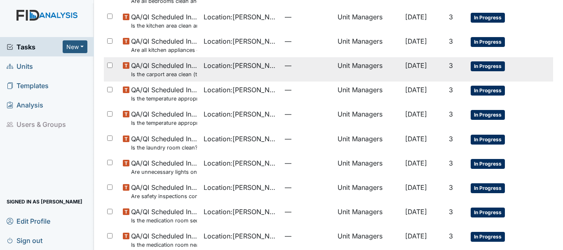
scroll to position [585, 0]
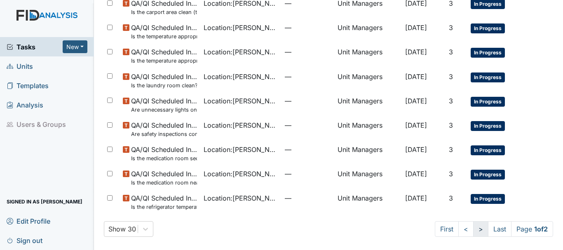
click at [473, 229] on link ">" at bounding box center [480, 229] width 15 height 16
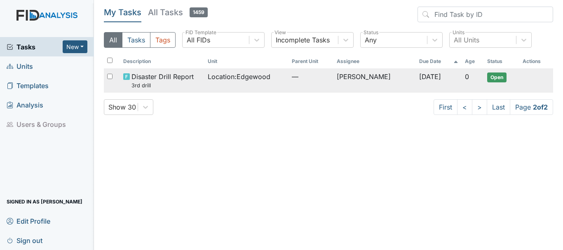
click at [250, 78] on span "Location : [GEOGRAPHIC_DATA]" at bounding box center [239, 77] width 63 height 10
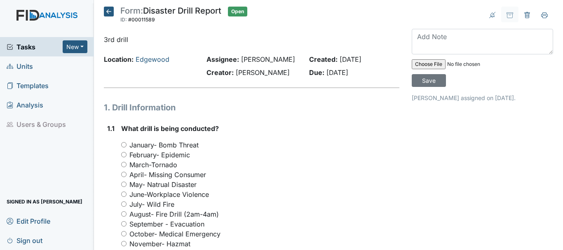
scroll to position [82, 0]
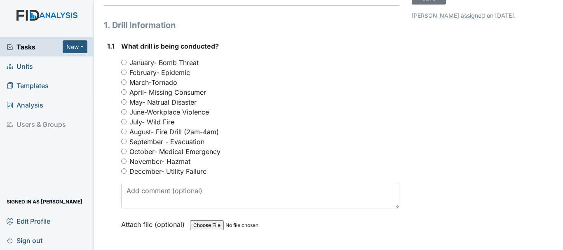
click at [124, 132] on input "August- Fire Drill (2am-4am)" at bounding box center [123, 131] width 5 height 5
radio input "true"
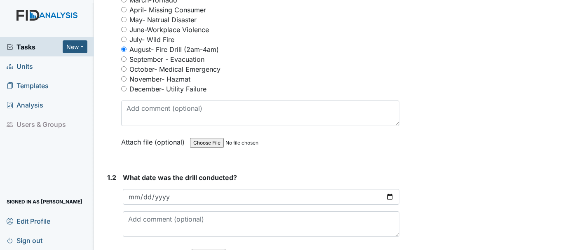
scroll to position [206, 0]
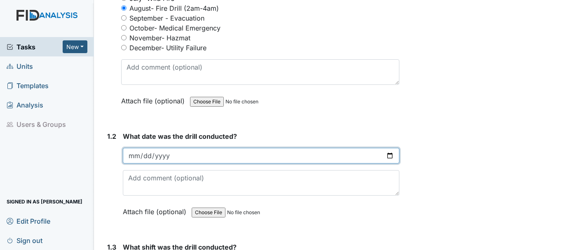
click at [147, 157] on input "date" at bounding box center [261, 156] width 276 height 16
click at [135, 158] on input "date" at bounding box center [261, 156] width 276 height 16
type input "2025-08-12"
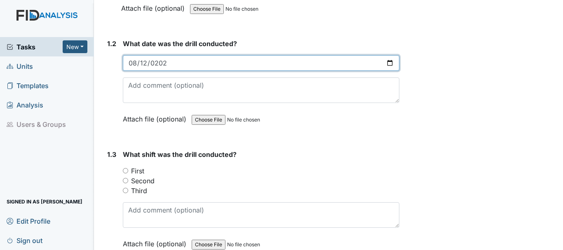
scroll to position [329, 0]
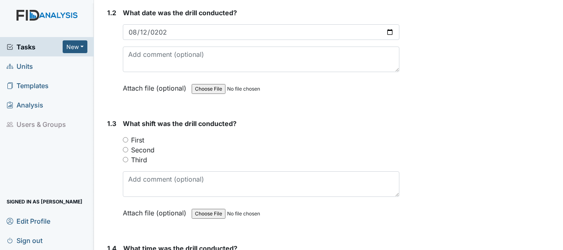
drag, startPoint x: 125, startPoint y: 159, endPoint x: 160, endPoint y: 159, distance: 35.4
click at [125, 159] on input "Third" at bounding box center [125, 159] width 5 height 5
radio input "true"
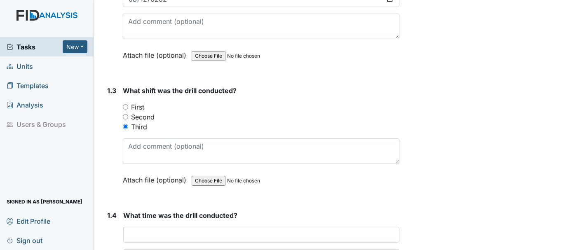
scroll to position [412, 0]
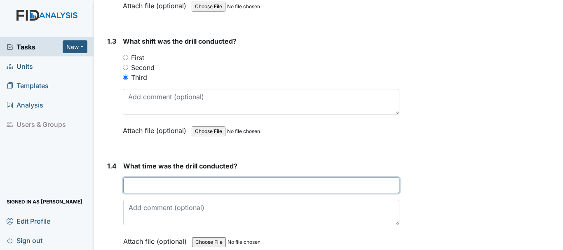
click at [177, 185] on input "text" at bounding box center [261, 186] width 276 height 16
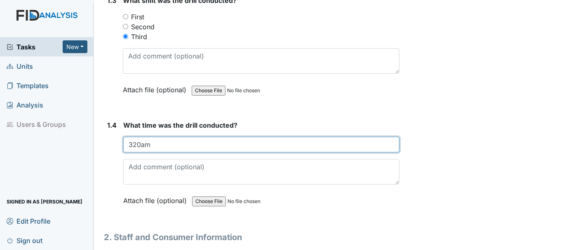
scroll to position [535, 0]
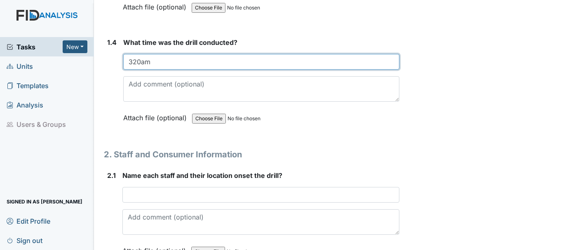
type input "320am"
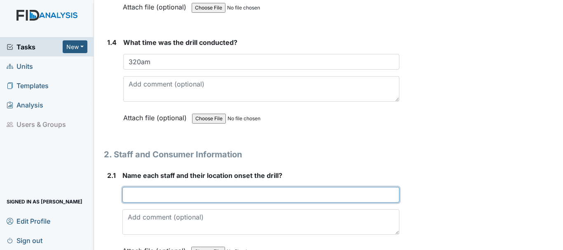
click at [203, 192] on input "text" at bounding box center [260, 195] width 277 height 16
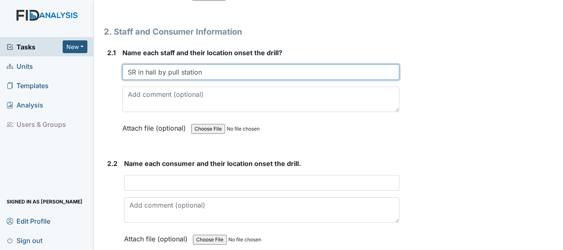
scroll to position [659, 0]
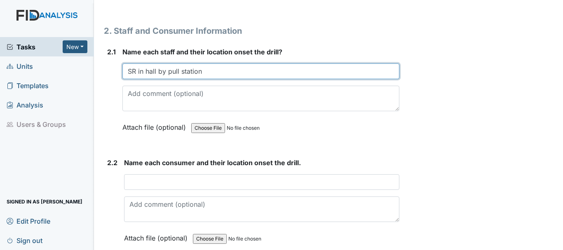
type input "SR in hall by pull station"
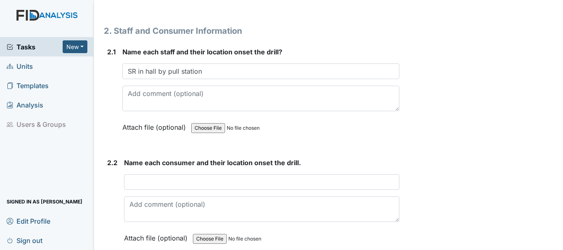
click at [197, 172] on div "Name each consumer and their location onset the drill. This field is required. …" at bounding box center [261, 203] width 275 height 91
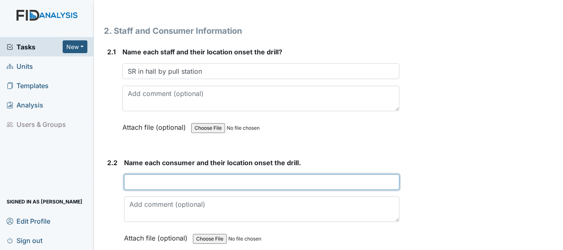
click at [203, 176] on input "text" at bounding box center [261, 182] width 275 height 16
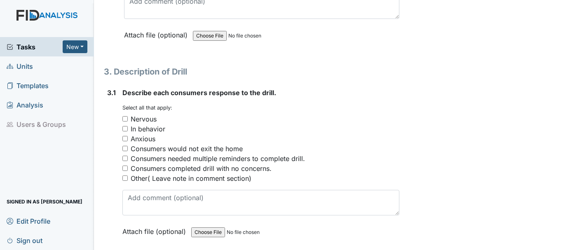
scroll to position [865, 0]
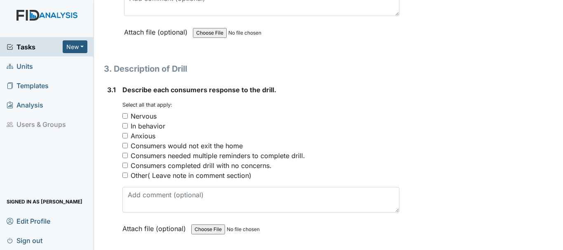
type input "CT MB MW JW DW LB in bedrooms"
drag, startPoint x: 124, startPoint y: 164, endPoint x: 140, endPoint y: 164, distance: 15.7
click at [124, 164] on input "Consumers completed drill with no concerns." at bounding box center [124, 165] width 5 height 5
checkbox input "true"
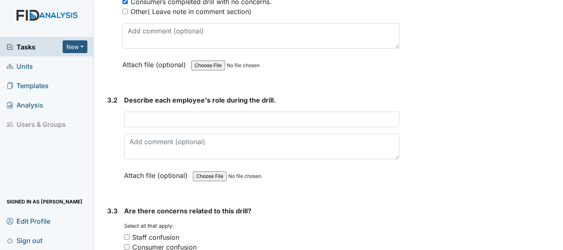
scroll to position [1071, 0]
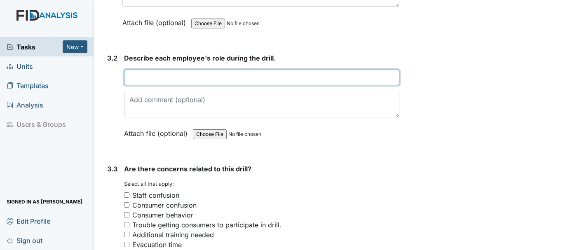
click at [186, 77] on input "text" at bounding box center [261, 78] width 275 height 16
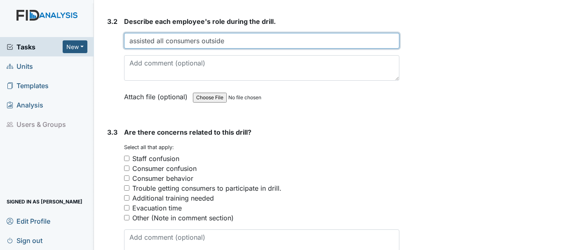
scroll to position [1153, 0]
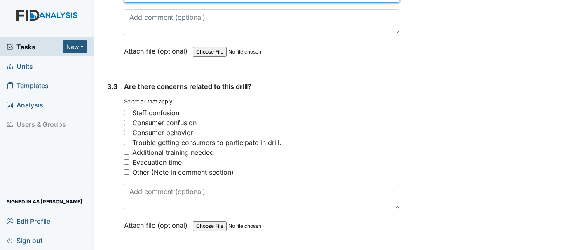
type input "assisted all consumers outside"
click at [127, 171] on input "Other (Note in comment section)" at bounding box center [126, 171] width 5 height 5
checkbox input "true"
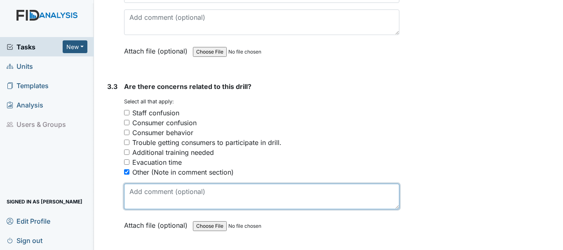
click at [161, 195] on textarea at bounding box center [261, 197] width 275 height 26
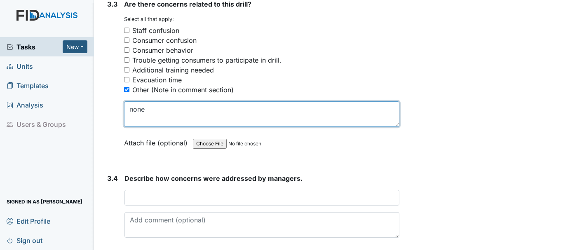
type textarea "none"
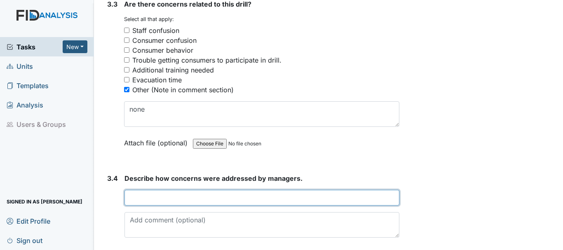
click at [182, 198] on input "text" at bounding box center [261, 198] width 275 height 16
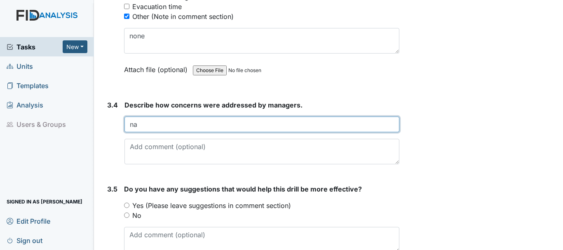
scroll to position [1353, 0]
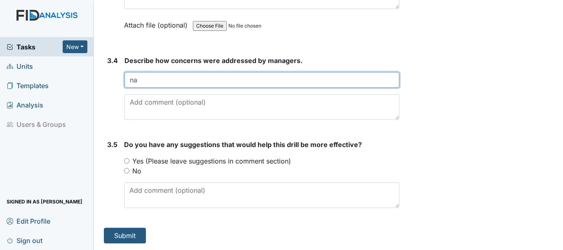
type input "na"
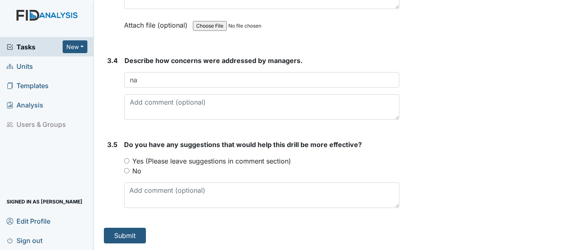
click at [125, 170] on input "No" at bounding box center [126, 170] width 5 height 5
radio input "true"
click at [128, 235] on button "Submit" at bounding box center [125, 236] width 42 height 16
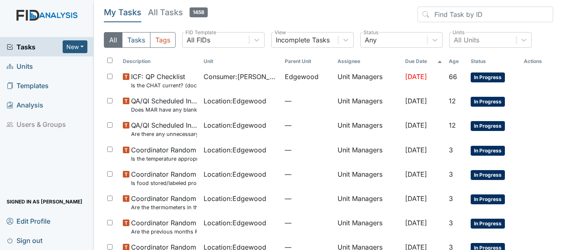
drag, startPoint x: 27, startPoint y: 45, endPoint x: 26, endPoint y: 50, distance: 5.0
click at [26, 46] on span "Tasks" at bounding box center [35, 47] width 56 height 10
click at [26, 66] on span "Units" at bounding box center [20, 66] width 26 height 13
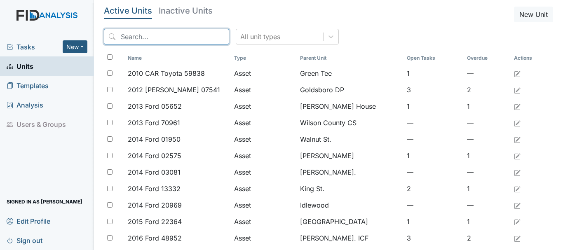
click at [141, 34] on input "search" at bounding box center [166, 37] width 125 height 16
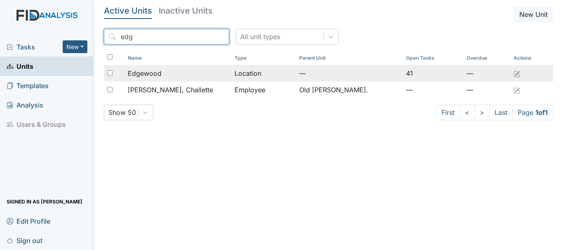
type input "edg"
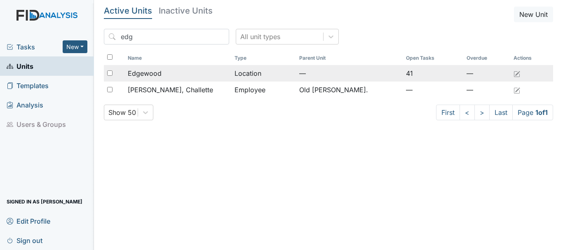
click at [107, 70] on input "checkbox" at bounding box center [109, 72] width 5 height 5
checkbox input "true"
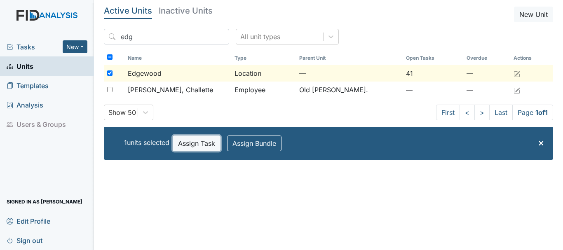
click at [206, 142] on button "Assign Task" at bounding box center [197, 143] width 48 height 16
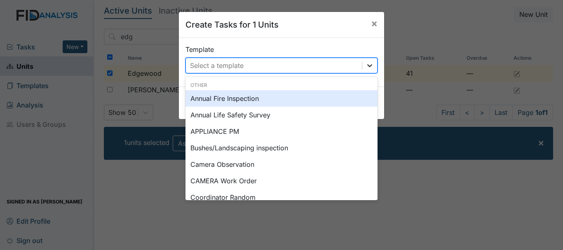
click at [368, 64] on icon at bounding box center [369, 65] width 8 height 8
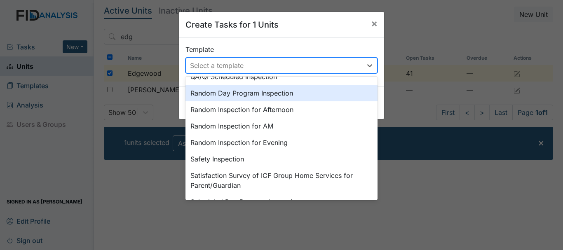
scroll to position [371, 0]
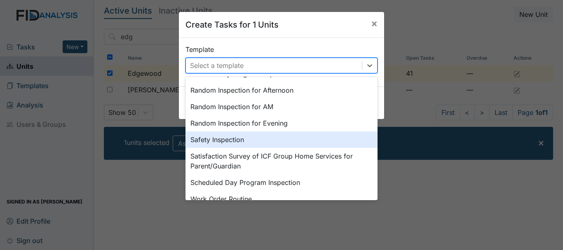
click at [210, 139] on div "Safety Inspection" at bounding box center [281, 139] width 192 height 16
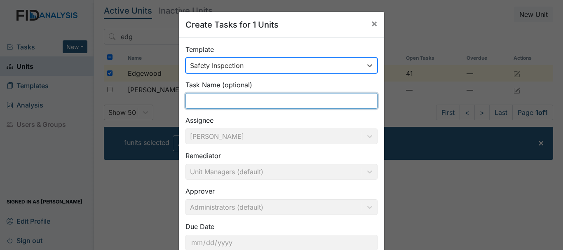
click at [243, 100] on input "text" at bounding box center [281, 101] width 192 height 16
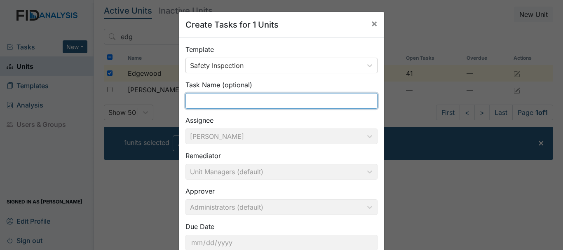
type input "safety inspection"
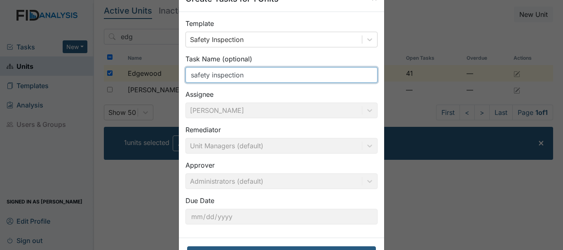
scroll to position [58, 0]
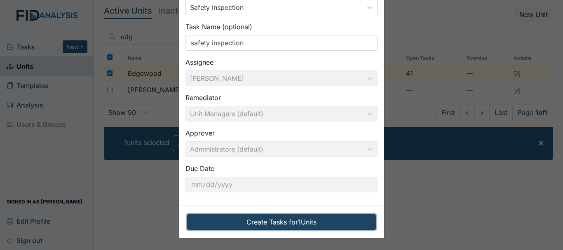
click at [268, 220] on button "Create Tasks for 1 Units" at bounding box center [281, 222] width 189 height 16
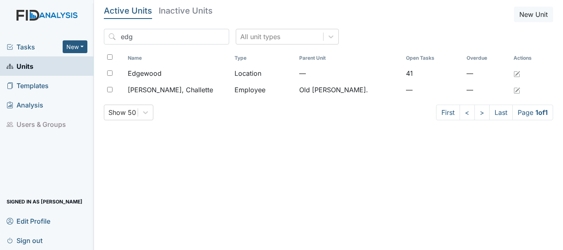
click at [26, 46] on span "Tasks" at bounding box center [35, 47] width 56 height 10
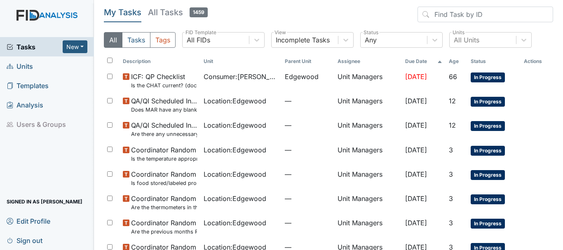
click at [28, 46] on span "Tasks" at bounding box center [35, 47] width 56 height 10
click at [27, 65] on span "Units" at bounding box center [20, 66] width 26 height 13
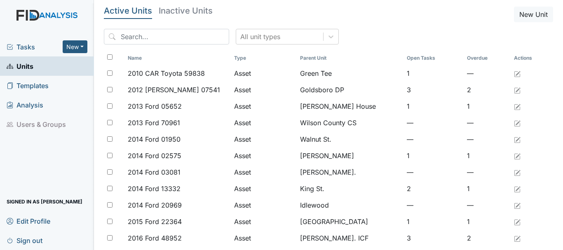
click at [30, 47] on span "Tasks" at bounding box center [35, 47] width 56 height 10
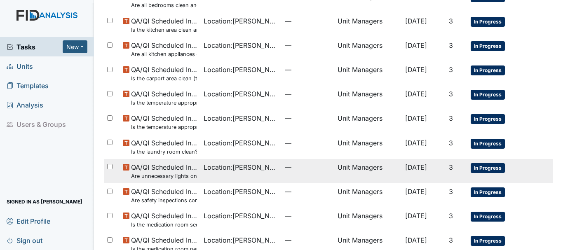
scroll to position [585, 0]
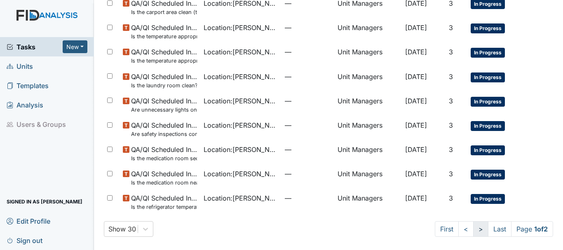
click at [473, 229] on link ">" at bounding box center [480, 229] width 15 height 16
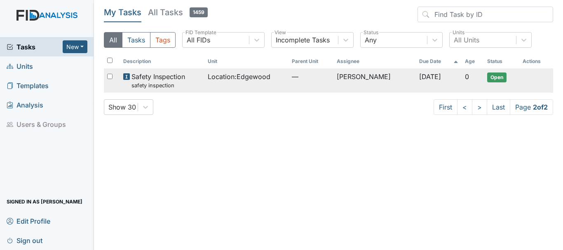
click at [166, 76] on span "Safety Inspection safety inspection" at bounding box center [158, 81] width 54 height 18
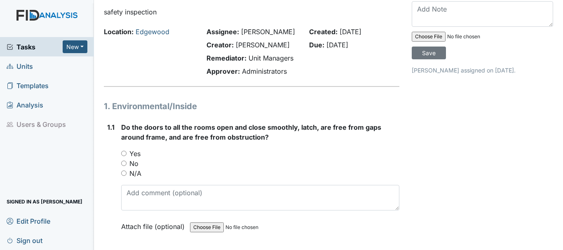
scroll to position [82, 0]
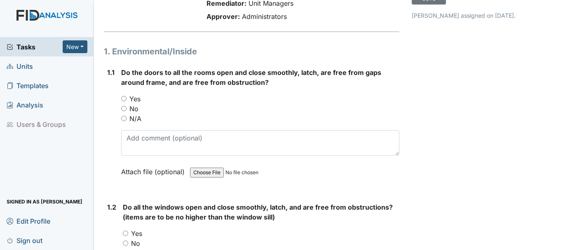
click at [122, 98] on input "Yes" at bounding box center [123, 98] width 5 height 5
radio input "true"
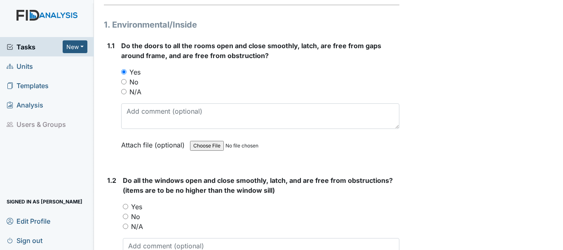
scroll to position [165, 0]
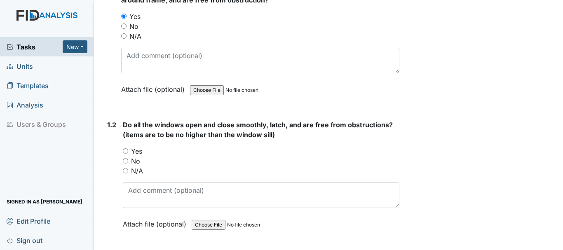
drag, startPoint x: 126, startPoint y: 150, endPoint x: 168, endPoint y: 148, distance: 41.6
click at [127, 150] on input "Yes" at bounding box center [125, 150] width 5 height 5
radio input "true"
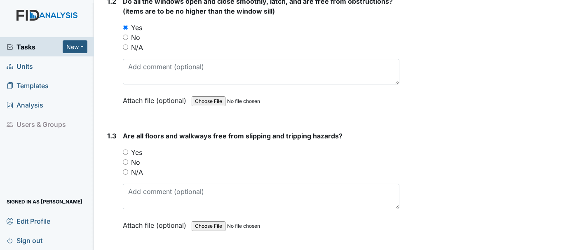
scroll to position [329, 0]
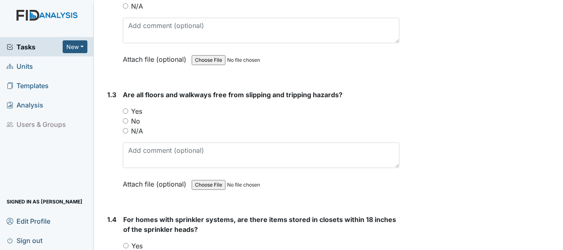
click at [126, 112] on input "Yes" at bounding box center [125, 110] width 5 height 5
radio input "true"
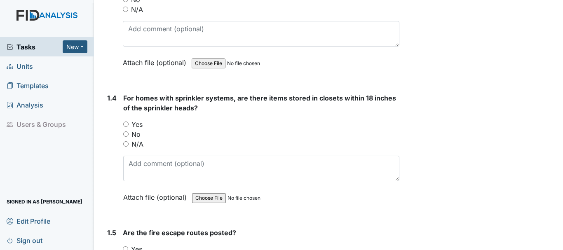
scroll to position [453, 0]
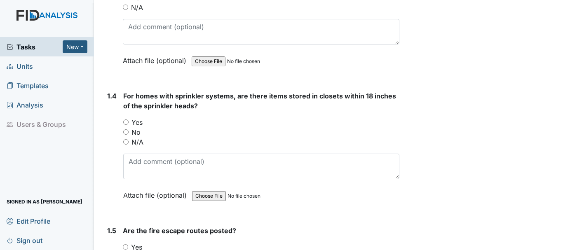
click at [126, 131] on input "No" at bounding box center [125, 131] width 5 height 5
radio input "true"
click at [125, 140] on input "N/A" at bounding box center [125, 141] width 5 height 5
radio input "true"
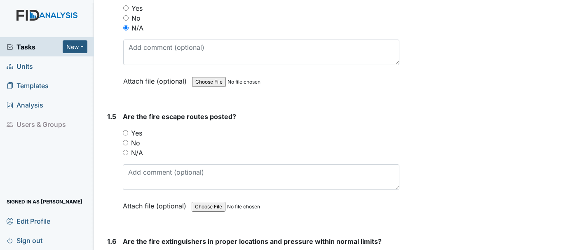
scroll to position [577, 0]
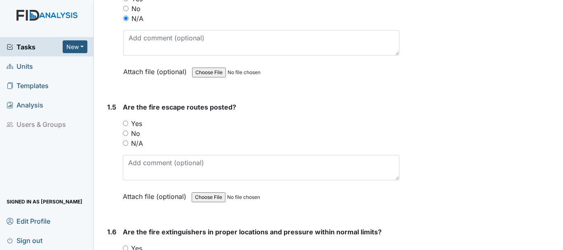
drag, startPoint x: 126, startPoint y: 122, endPoint x: 139, endPoint y: 125, distance: 13.5
click at [126, 122] on input "Yes" at bounding box center [125, 123] width 5 height 5
radio input "true"
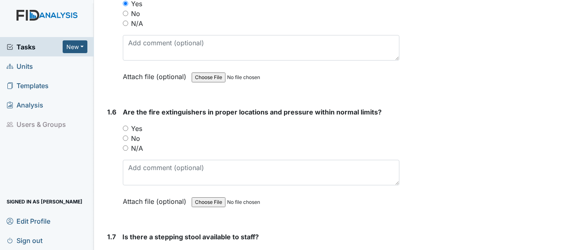
scroll to position [700, 0]
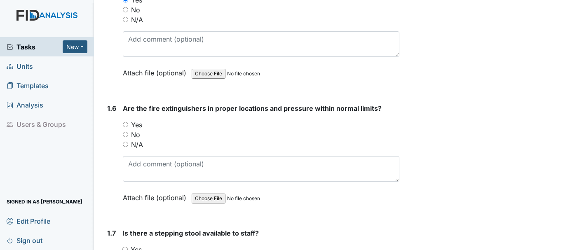
click at [128, 123] on input "Yes" at bounding box center [125, 124] width 5 height 5
radio input "true"
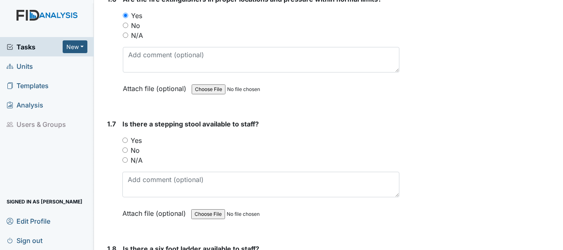
scroll to position [824, 0]
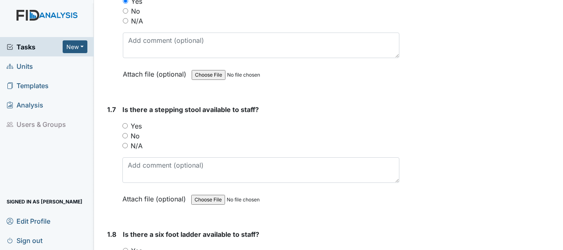
click at [126, 127] on input "Yes" at bounding box center [124, 125] width 5 height 5
radio input "true"
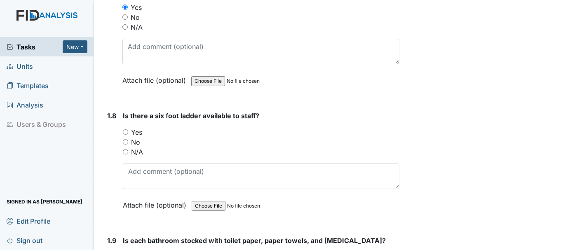
scroll to position [947, 0]
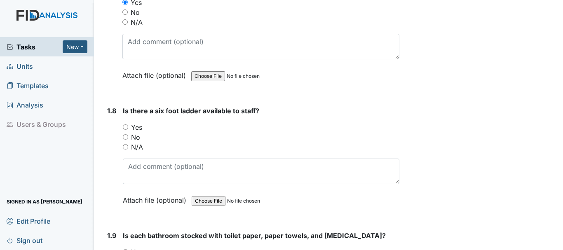
drag, startPoint x: 125, startPoint y: 127, endPoint x: 145, endPoint y: 128, distance: 20.2
click at [126, 127] on input "Yes" at bounding box center [125, 126] width 5 height 5
radio input "true"
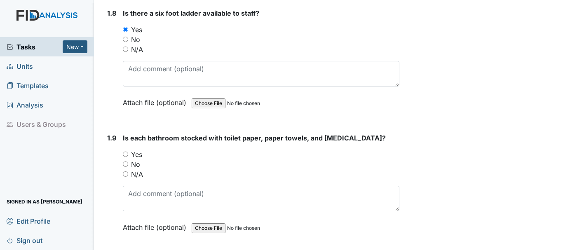
scroll to position [1071, 0]
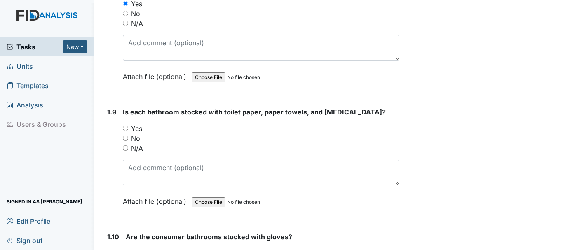
drag, startPoint x: 124, startPoint y: 128, endPoint x: 150, endPoint y: 131, distance: 26.2
click at [126, 129] on input "Yes" at bounding box center [125, 128] width 5 height 5
radio input "true"
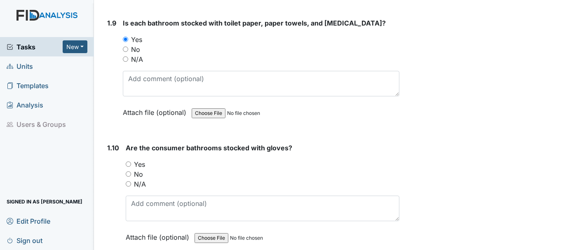
scroll to position [1194, 0]
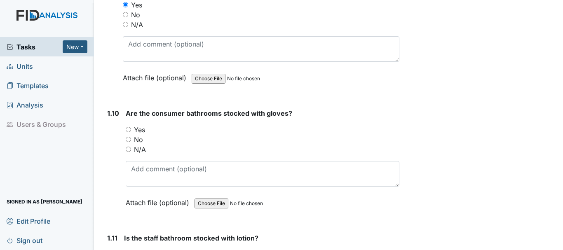
click at [129, 128] on input "Yes" at bounding box center [128, 129] width 5 height 5
radio input "true"
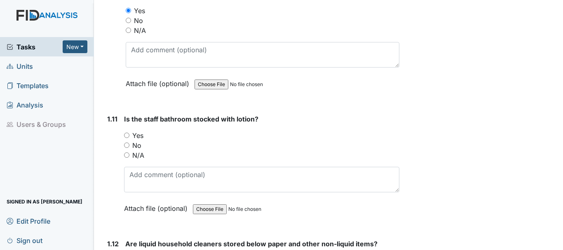
scroll to position [1318, 0]
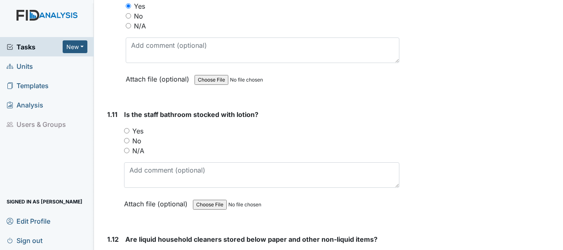
click at [128, 130] on input "Yes" at bounding box center [126, 130] width 5 height 5
radio input "true"
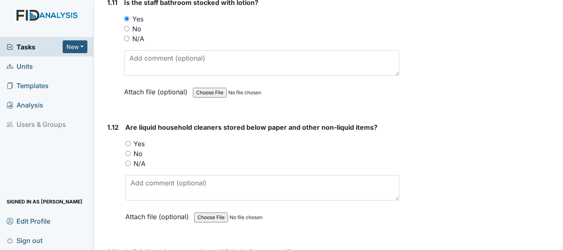
scroll to position [1441, 0]
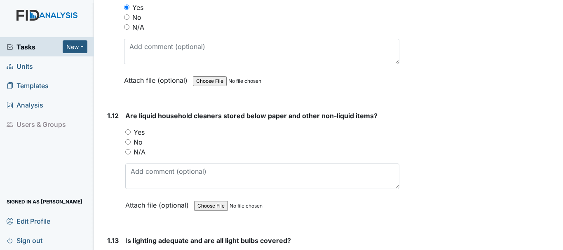
click at [128, 132] on input "Yes" at bounding box center [127, 131] width 5 height 5
radio input "true"
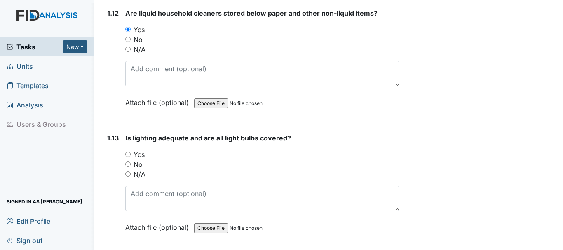
scroll to position [1565, 0]
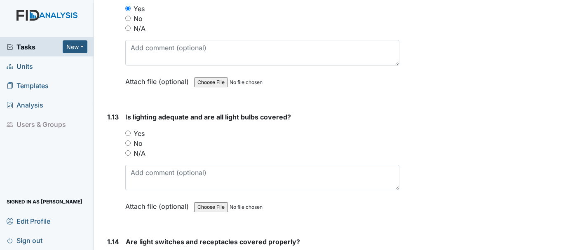
drag, startPoint x: 128, startPoint y: 133, endPoint x: 140, endPoint y: 135, distance: 12.1
click at [128, 133] on input "Yes" at bounding box center [127, 133] width 5 height 5
radio input "true"
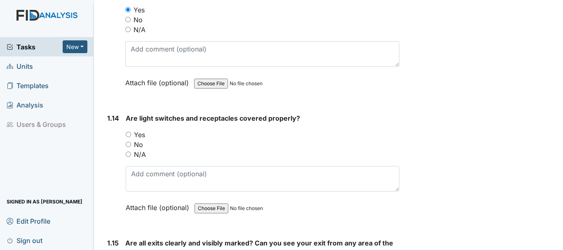
click at [129, 134] on input "Yes" at bounding box center [128, 134] width 5 height 5
radio input "true"
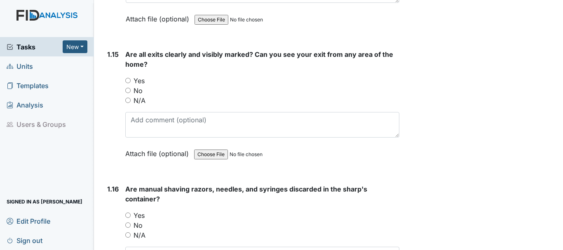
scroll to position [1895, 0]
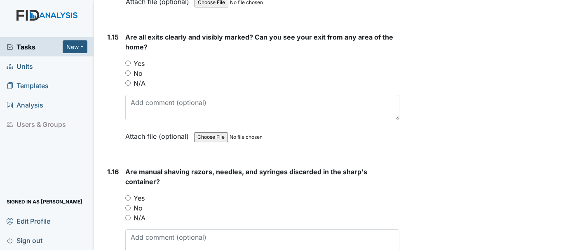
click at [130, 63] on input "Yes" at bounding box center [127, 63] width 5 height 5
radio input "true"
click at [126, 197] on input "Yes" at bounding box center [127, 197] width 5 height 5
radio input "true"
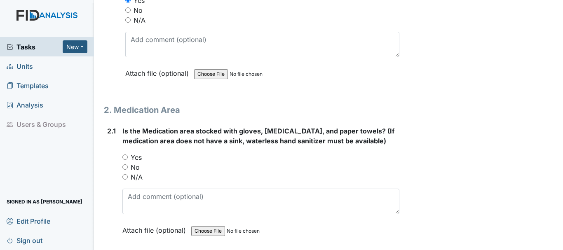
scroll to position [2142, 0]
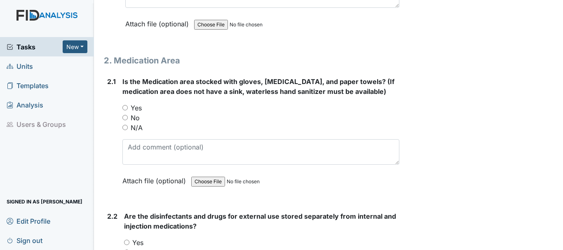
drag, startPoint x: 126, startPoint y: 106, endPoint x: 189, endPoint y: 104, distance: 63.5
click at [127, 107] on input "Yes" at bounding box center [124, 107] width 5 height 5
radio input "true"
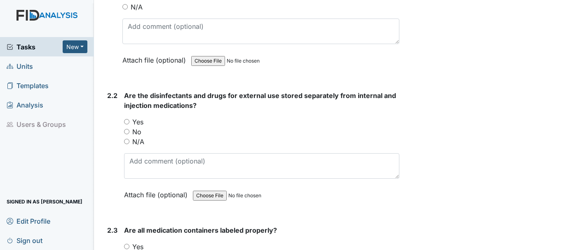
scroll to position [2265, 0]
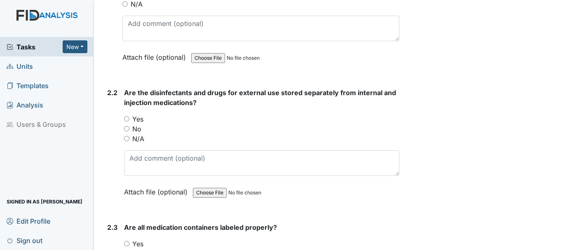
click at [123, 119] on div "2.2 Are the disinfectants and drugs for external use stored separately from int…" at bounding box center [251, 148] width 295 height 121
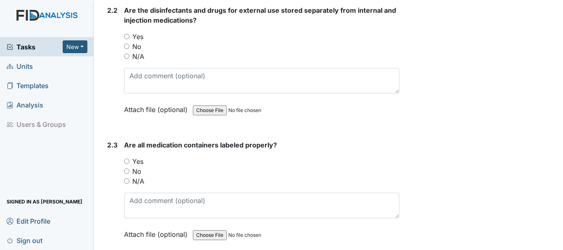
scroll to position [2389, 0]
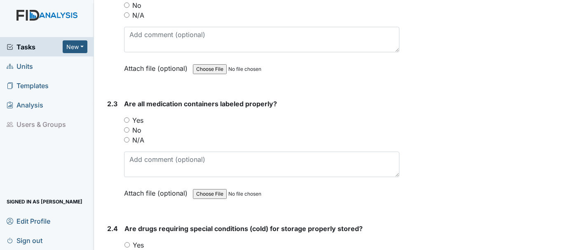
click at [126, 120] on input "Yes" at bounding box center [126, 119] width 5 height 5
radio input "true"
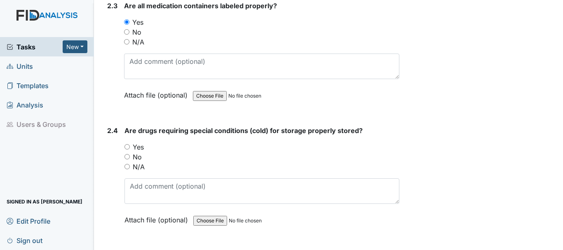
scroll to position [2512, 0]
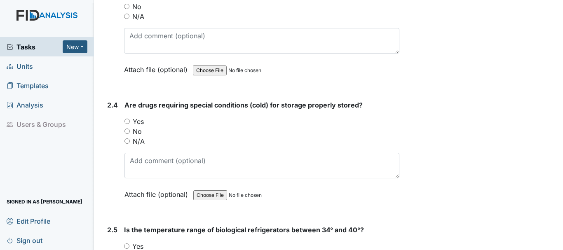
click at [126, 120] on input "Yes" at bounding box center [126, 121] width 5 height 5
radio input "true"
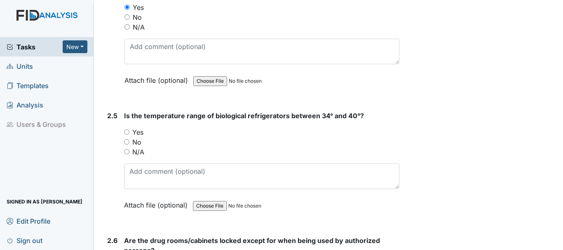
scroll to position [2636, 0]
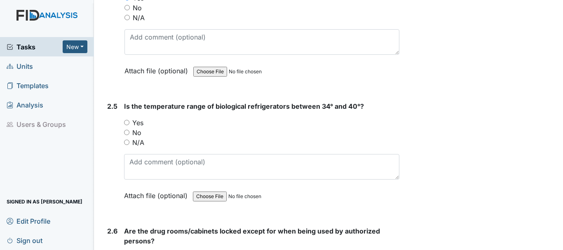
click at [126, 121] on input "Yes" at bounding box center [126, 122] width 5 height 5
radio input "true"
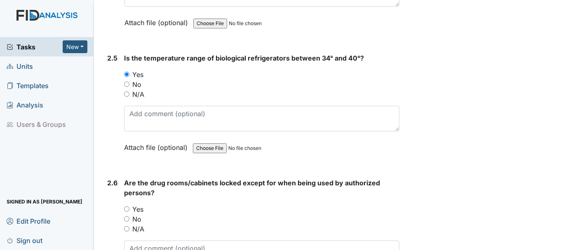
scroll to position [2801, 0]
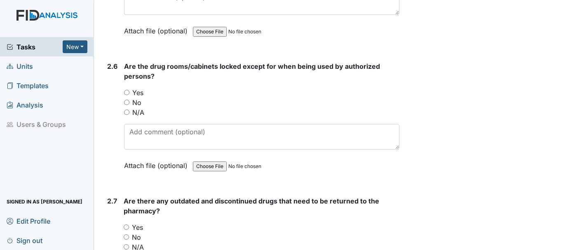
drag, startPoint x: 130, startPoint y: 89, endPoint x: 136, endPoint y: 91, distance: 6.1
click at [131, 89] on div "Yes" at bounding box center [261, 93] width 275 height 10
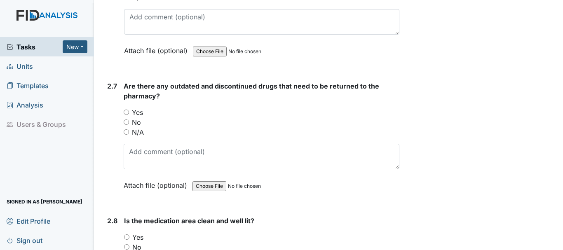
scroll to position [2924, 0]
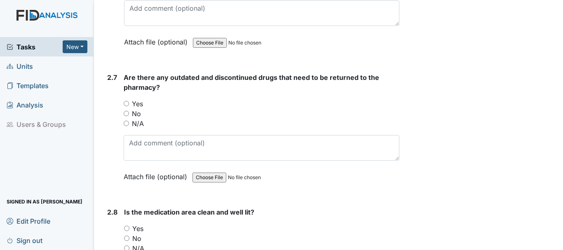
drag, startPoint x: 126, startPoint y: 112, endPoint x: 135, endPoint y: 116, distance: 10.4
click at [126, 112] on input "No" at bounding box center [126, 113] width 5 height 5
radio input "true"
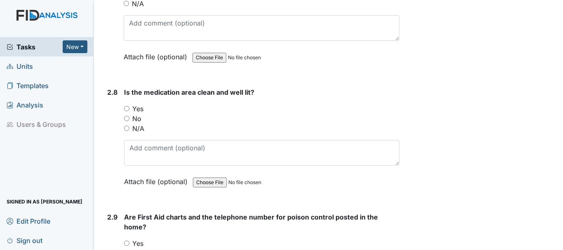
scroll to position [3048, 0]
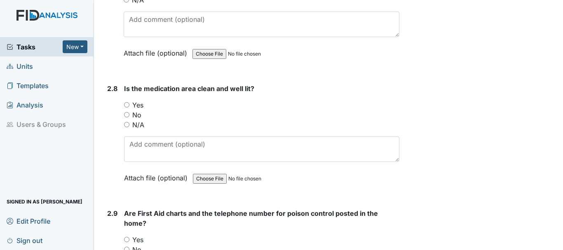
drag, startPoint x: 127, startPoint y: 104, endPoint x: 227, endPoint y: 93, distance: 100.6
click at [127, 104] on input "Yes" at bounding box center [126, 104] width 5 height 5
radio input "true"
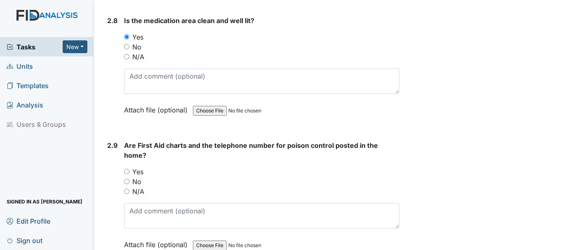
scroll to position [3130, 0]
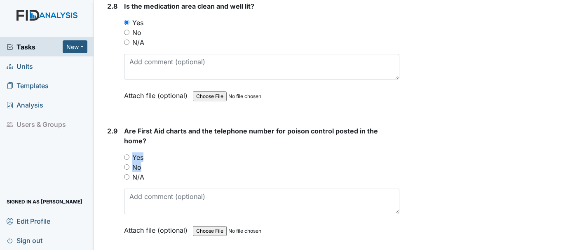
drag, startPoint x: 131, startPoint y: 153, endPoint x: 134, endPoint y: 163, distance: 10.6
click at [134, 163] on div "You must select one of the below options. Yes No N/A" at bounding box center [261, 167] width 275 height 30
click at [125, 158] on input "Yes" at bounding box center [126, 156] width 5 height 5
radio input "true"
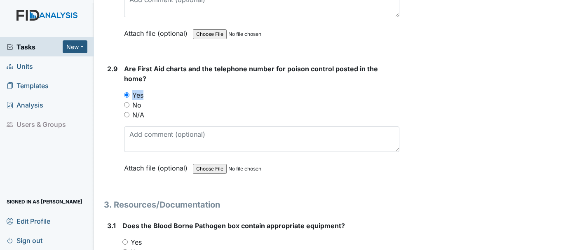
scroll to position [3295, 0]
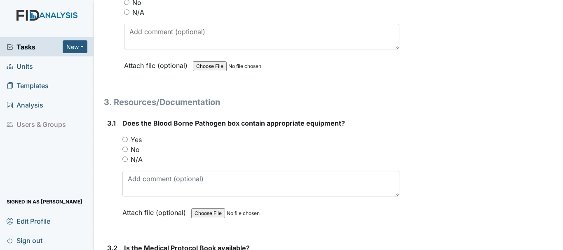
click at [125, 139] on input "Yes" at bounding box center [124, 139] width 5 height 5
radio input "true"
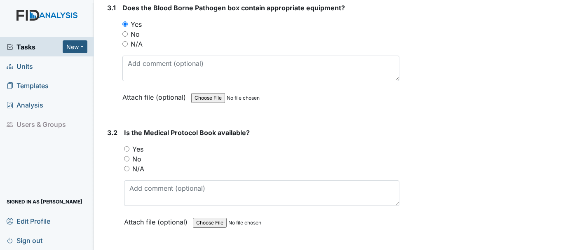
scroll to position [3418, 0]
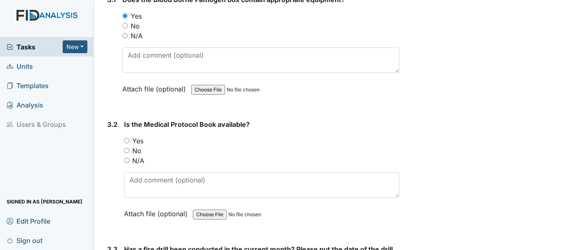
drag, startPoint x: 129, startPoint y: 140, endPoint x: 137, endPoint y: 141, distance: 7.8
click at [130, 141] on div "Yes" at bounding box center [261, 141] width 275 height 10
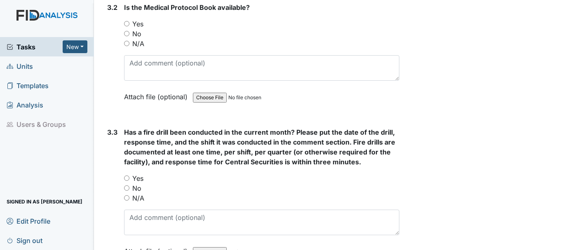
scroll to position [3583, 0]
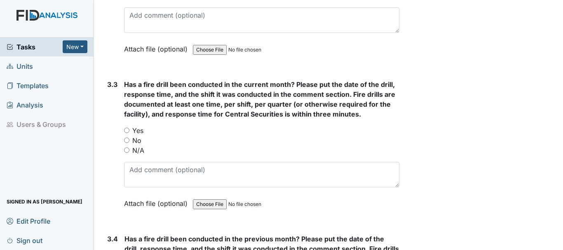
drag, startPoint x: 125, startPoint y: 130, endPoint x: 229, endPoint y: 123, distance: 104.4
click at [126, 130] on input "Yes" at bounding box center [126, 130] width 5 height 5
radio input "true"
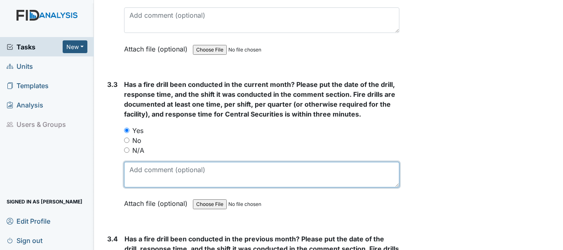
click at [145, 167] on textarea at bounding box center [261, 175] width 275 height 26
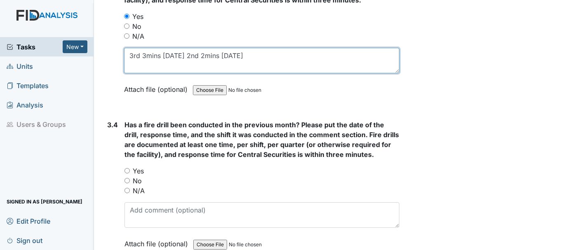
scroll to position [3707, 0]
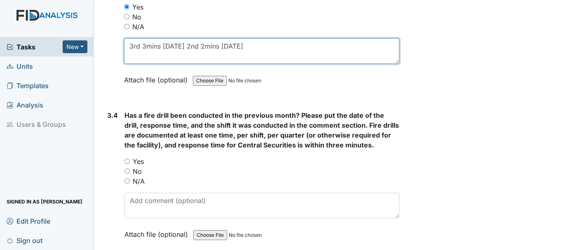
type textarea "3rd 3mins 8/17/2025 2nd 2mins 8/04/2025"
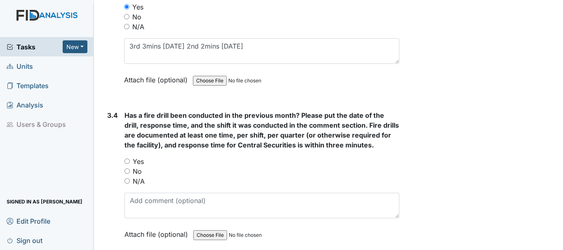
click at [128, 164] on div "Yes" at bounding box center [261, 162] width 275 height 10
click at [128, 160] on input "Yes" at bounding box center [126, 161] width 5 height 5
radio input "true"
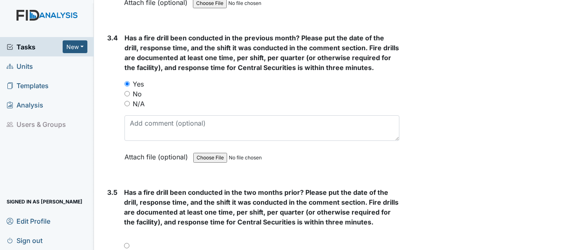
scroll to position [3830, 0]
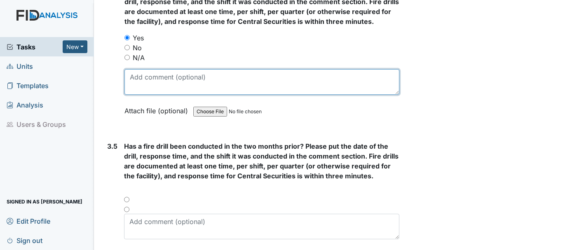
click at [179, 83] on textarea at bounding box center [261, 82] width 275 height 26
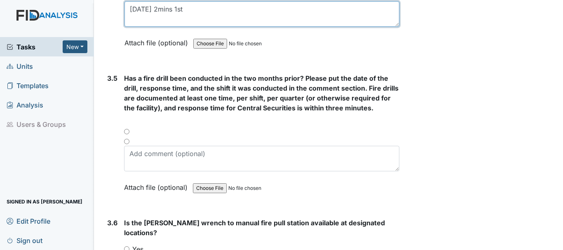
scroll to position [3913, 0]
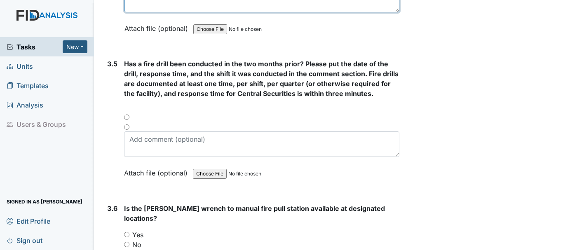
type textarea "7/12/2025 2mins 1st"
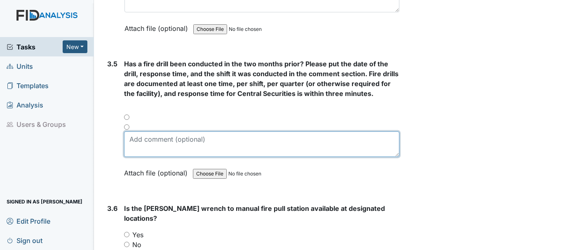
click at [157, 141] on textarea at bounding box center [261, 144] width 275 height 26
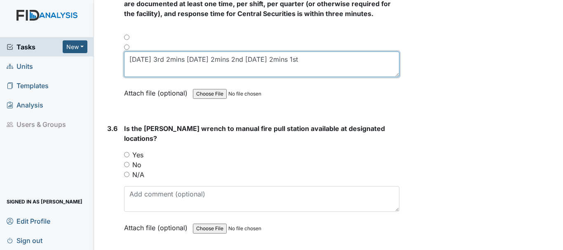
scroll to position [3995, 0]
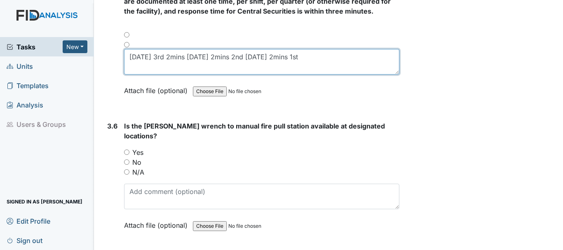
type textarea "6/7/2025 3rd 2mins 5/1/2025 2mins 2nd 4/13/2025 2mins 1st"
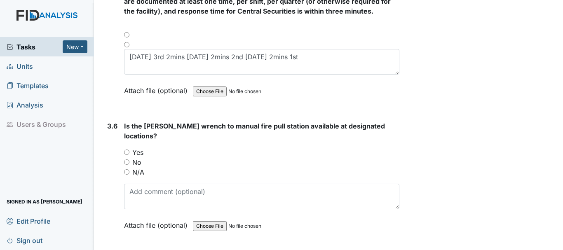
drag, startPoint x: 126, startPoint y: 142, endPoint x: 131, endPoint y: 145, distance: 5.5
click at [127, 150] on input "Yes" at bounding box center [126, 152] width 5 height 5
radio input "true"
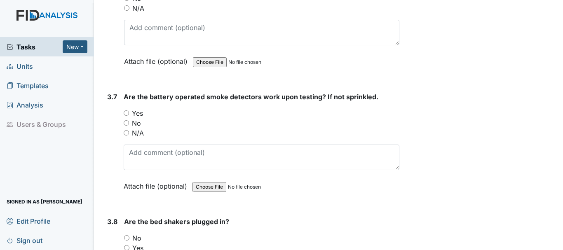
scroll to position [4160, 0]
click at [127, 110] on input "Yes" at bounding box center [126, 112] width 5 height 5
radio input "true"
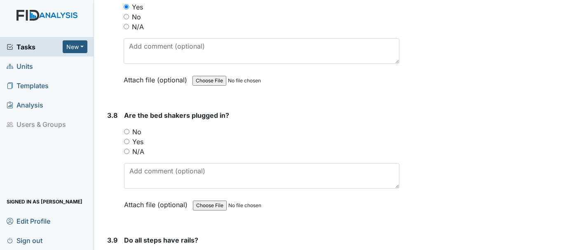
scroll to position [4283, 0]
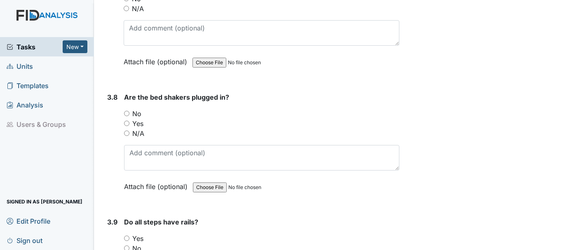
click at [128, 131] on input "N/A" at bounding box center [126, 133] width 5 height 5
radio input "true"
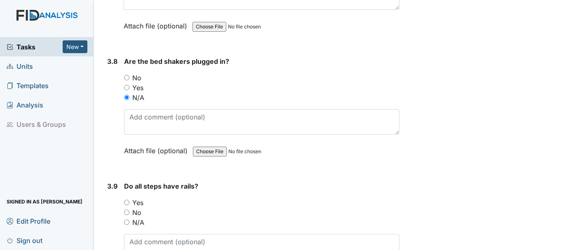
scroll to position [4366, 0]
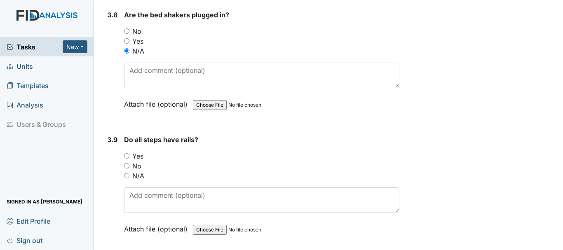
click at [127, 153] on input "Yes" at bounding box center [126, 155] width 5 height 5
radio input "true"
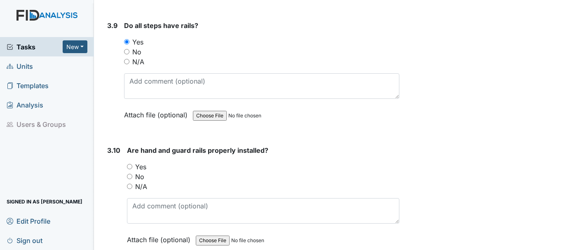
scroll to position [4489, 0]
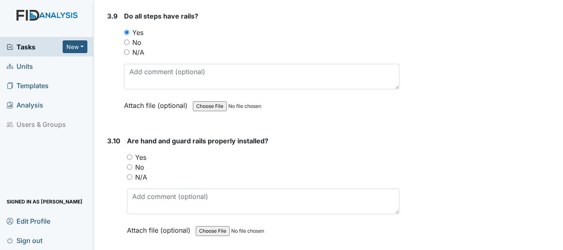
click at [130, 154] on input "Yes" at bounding box center [129, 156] width 5 height 5
radio input "true"
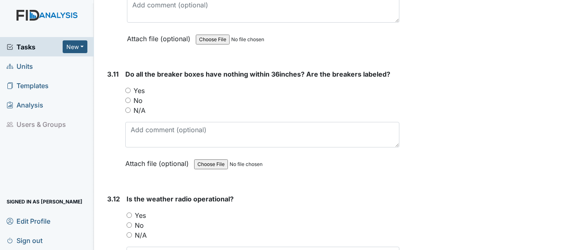
scroll to position [4695, 0]
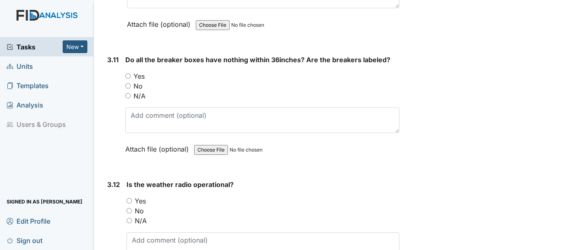
click at [128, 73] on input "Yes" at bounding box center [127, 75] width 5 height 5
radio input "true"
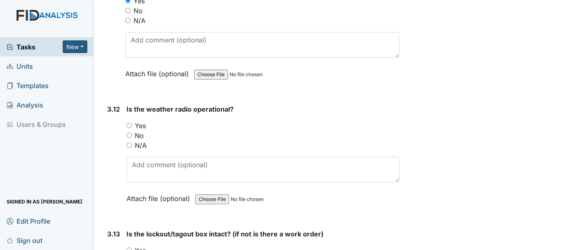
scroll to position [4777, 0]
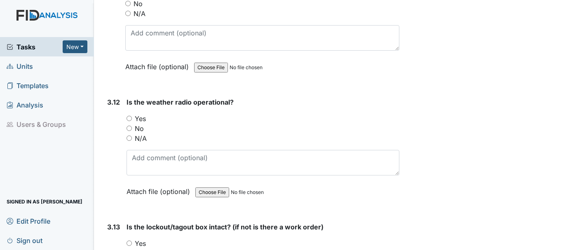
click at [128, 116] on input "Yes" at bounding box center [128, 118] width 5 height 5
radio input "true"
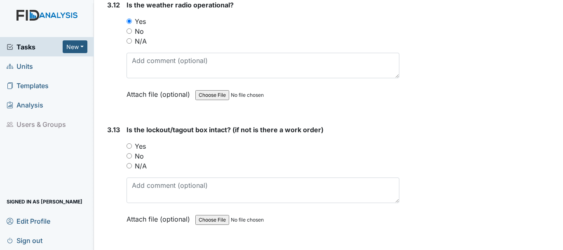
scroll to position [4901, 0]
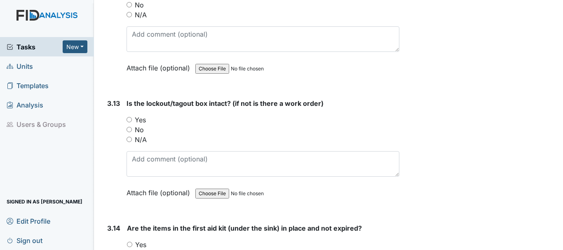
click at [128, 117] on input "Yes" at bounding box center [128, 119] width 5 height 5
radio input "true"
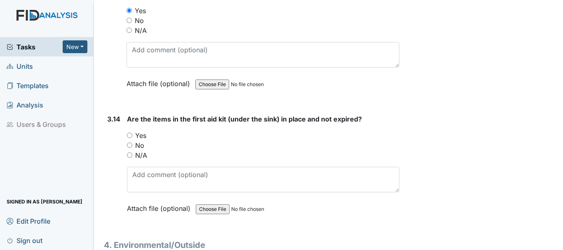
scroll to position [5025, 0]
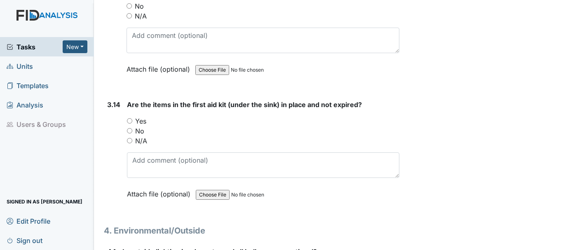
drag, startPoint x: 137, startPoint y: 109, endPoint x: 132, endPoint y: 109, distance: 5.4
click at [135, 116] on label "Yes" at bounding box center [140, 121] width 11 height 10
drag, startPoint x: 129, startPoint y: 111, endPoint x: 135, endPoint y: 110, distance: 6.2
click at [129, 118] on input "Yes" at bounding box center [129, 120] width 5 height 5
radio input "true"
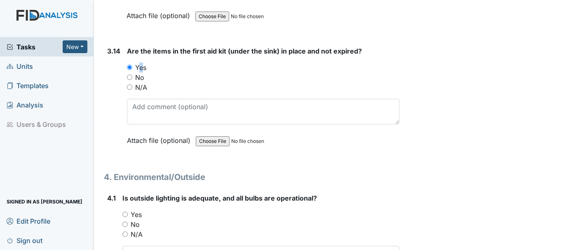
scroll to position [5148, 0]
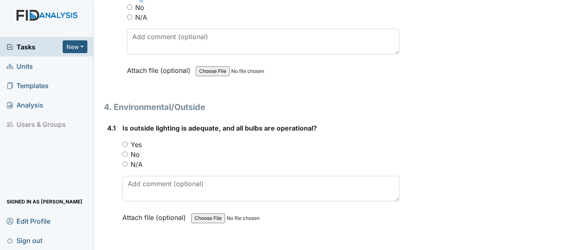
drag, startPoint x: 123, startPoint y: 134, endPoint x: 128, endPoint y: 133, distance: 5.4
click at [124, 142] on input "Yes" at bounding box center [124, 144] width 5 height 5
radio input "true"
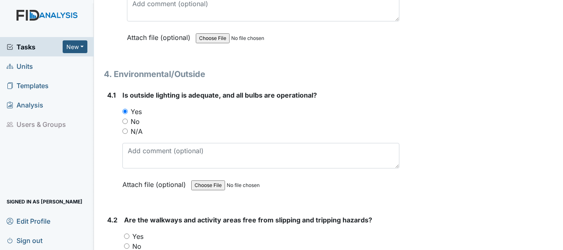
scroll to position [5230, 0]
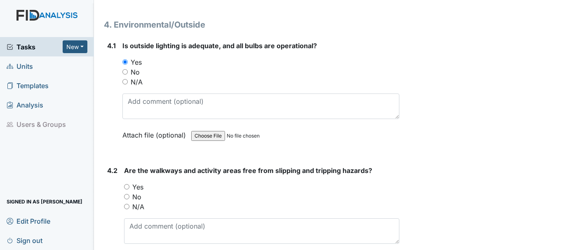
click at [126, 184] on input "Yes" at bounding box center [126, 186] width 5 height 5
radio input "true"
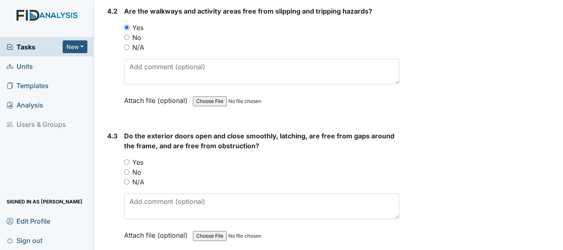
scroll to position [5395, 0]
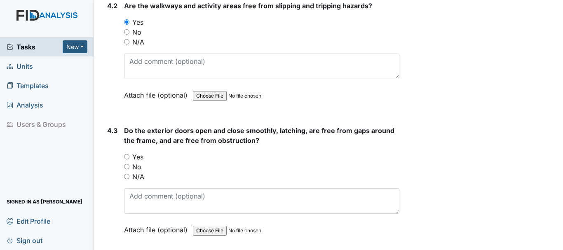
click at [127, 154] on input "Yes" at bounding box center [126, 156] width 5 height 5
radio input "true"
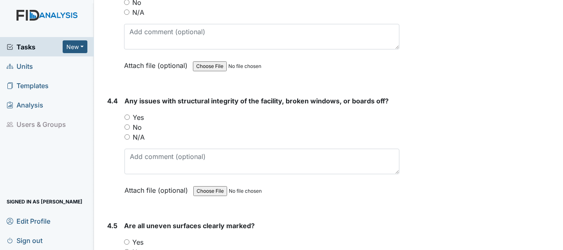
scroll to position [5560, 0]
click at [128, 114] on input "Yes" at bounding box center [126, 116] width 5 height 5
radio input "true"
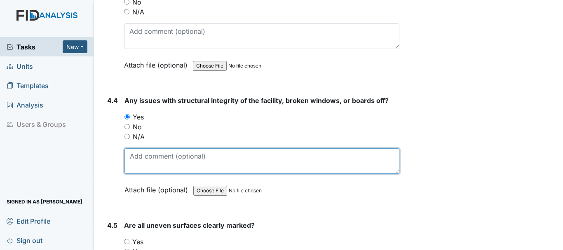
drag, startPoint x: 162, startPoint y: 145, endPoint x: 166, endPoint y: 145, distance: 4.1
click at [166, 148] on textarea at bounding box center [261, 161] width 275 height 26
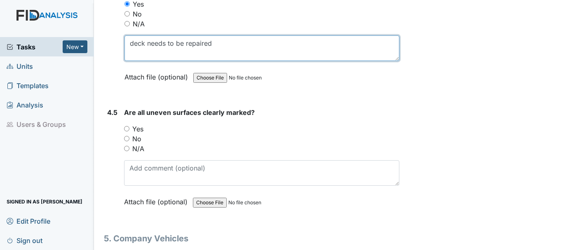
scroll to position [5684, 0]
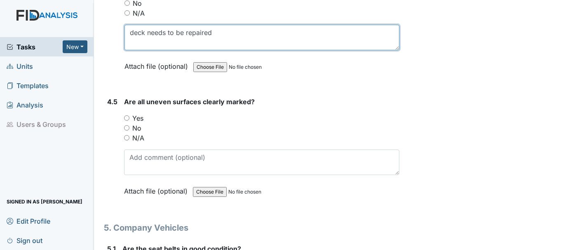
type textarea "deck needs to be repaired"
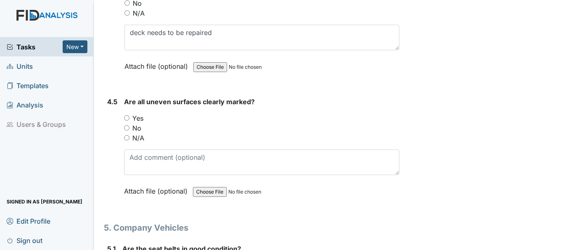
click at [127, 135] on input "N/A" at bounding box center [126, 137] width 5 height 5
radio input "true"
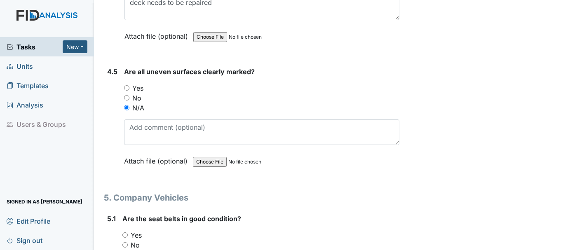
scroll to position [5766, 0]
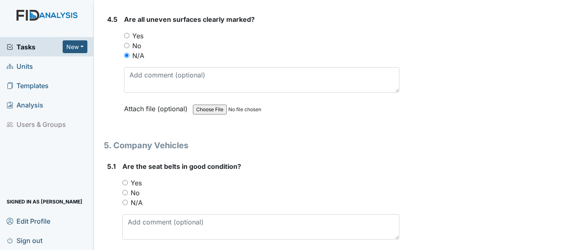
click at [125, 180] on input "Yes" at bounding box center [124, 182] width 5 height 5
radio input "true"
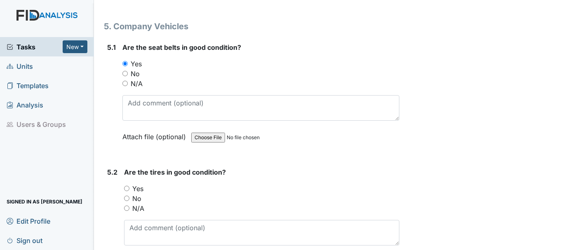
scroll to position [5889, 0]
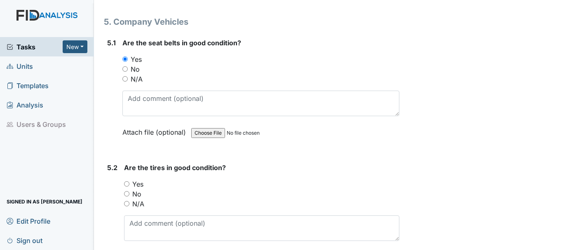
click at [126, 181] on input "Yes" at bounding box center [126, 183] width 5 height 5
radio input "true"
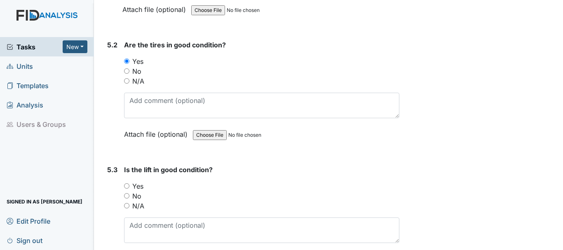
scroll to position [6013, 0]
drag, startPoint x: 125, startPoint y: 194, endPoint x: 148, endPoint y: 194, distance: 23.1
click at [126, 202] on input "N/A" at bounding box center [126, 204] width 5 height 5
radio input "true"
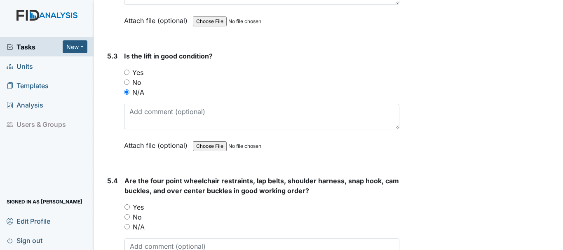
scroll to position [6137, 0]
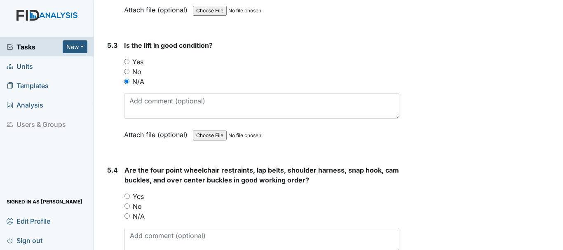
click at [125, 213] on input "N/A" at bounding box center [126, 215] width 5 height 5
radio input "true"
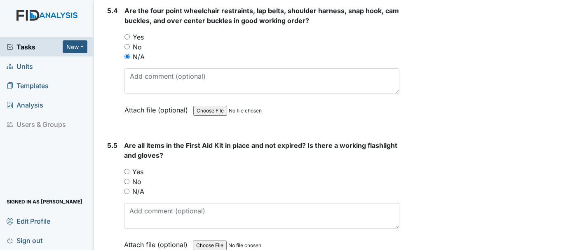
scroll to position [6301, 0]
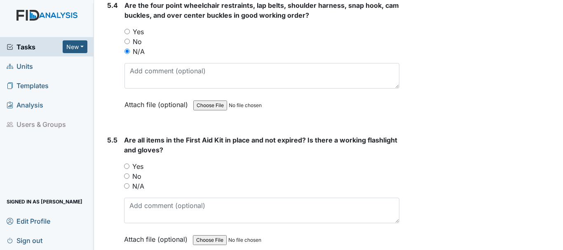
drag, startPoint x: 126, startPoint y: 157, endPoint x: 193, endPoint y: 159, distance: 67.6
click at [127, 164] on input "Yes" at bounding box center [126, 166] width 5 height 5
radio input "true"
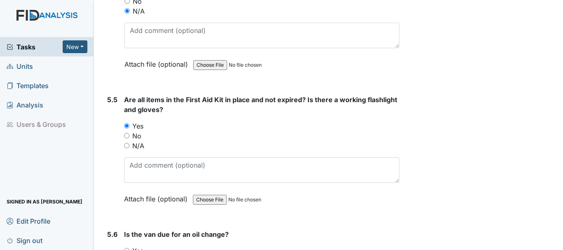
scroll to position [6425, 0]
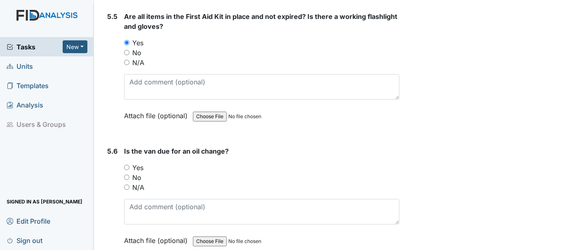
click at [127, 175] on input "No" at bounding box center [126, 177] width 5 height 5
radio input "true"
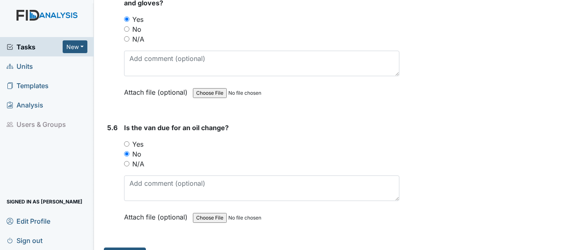
scroll to position [6458, 0]
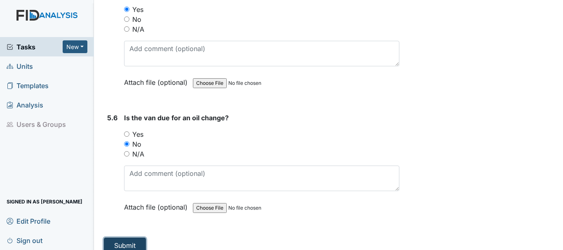
click at [118, 238] on button "Submit" at bounding box center [125, 246] width 42 height 16
